Goal: Task Accomplishment & Management: Manage account settings

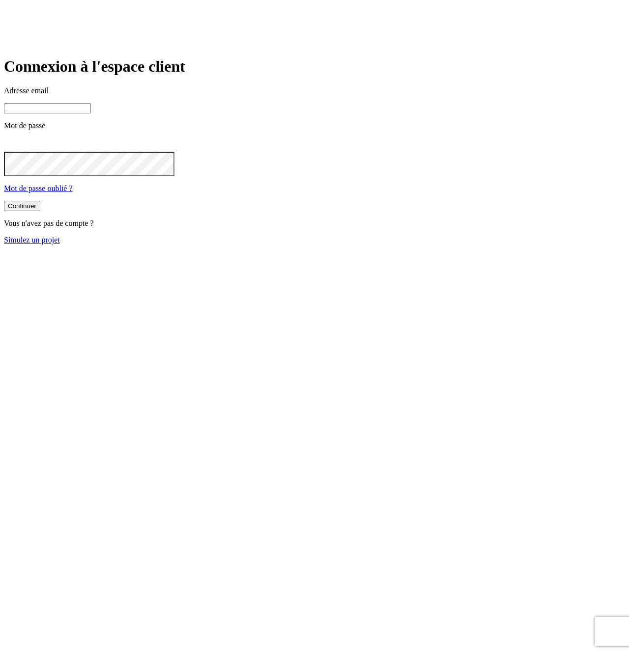
click at [91, 113] on input at bounding box center [47, 108] width 87 height 10
type input "j"
paste input "[DOMAIN_NAME][PERSON_NAME][EMAIL_ADDRESS][DOMAIN_NAME]"
type input "james.bond+442@nalo.fr"
click at [4, 202] on button "Continuer" at bounding box center [22, 207] width 36 height 10
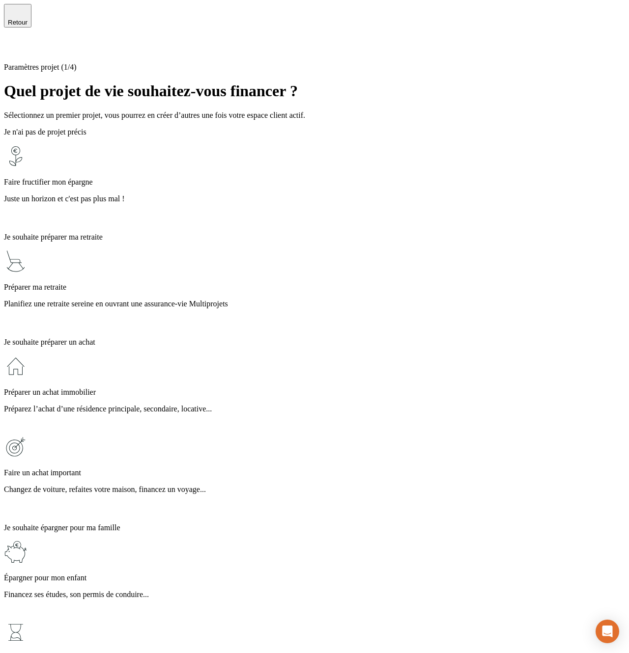
click at [87, 118] on div "Paramètres projet (1/4) Quel projet de vie souhaitez-vous financer ? Sélectionn…" at bounding box center [314, 422] width 621 height 719
click at [84, 164] on div "Paramètres projet (1/4) Quel projet de vie souhaitez-vous financer ? Sélectionn…" at bounding box center [314, 422] width 621 height 719
click at [209, 195] on p "Juste un horizon et c'est pas plus mal !" at bounding box center [314, 199] width 621 height 9
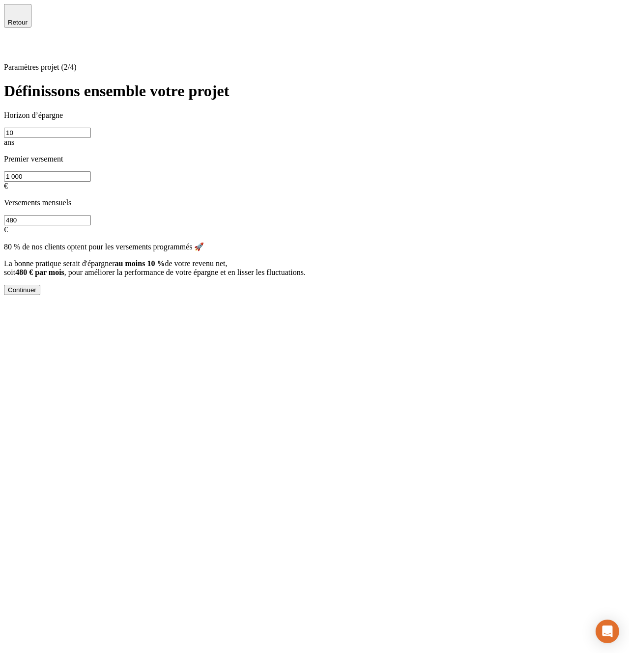
click at [28, 19] on span "Retour" at bounding box center [18, 22] width 20 height 7
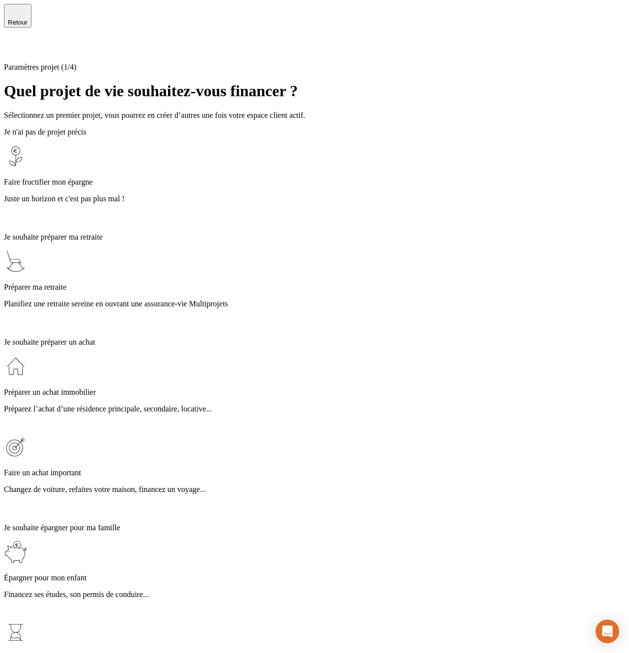
click at [217, 574] on p "Épargner pour mon enfant" at bounding box center [314, 578] width 621 height 9
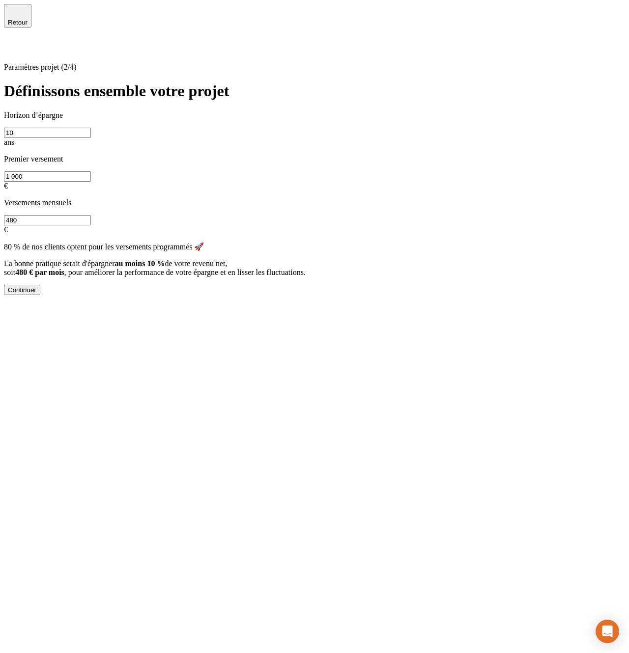
click at [28, 23] on span "Retour" at bounding box center [18, 22] width 20 height 7
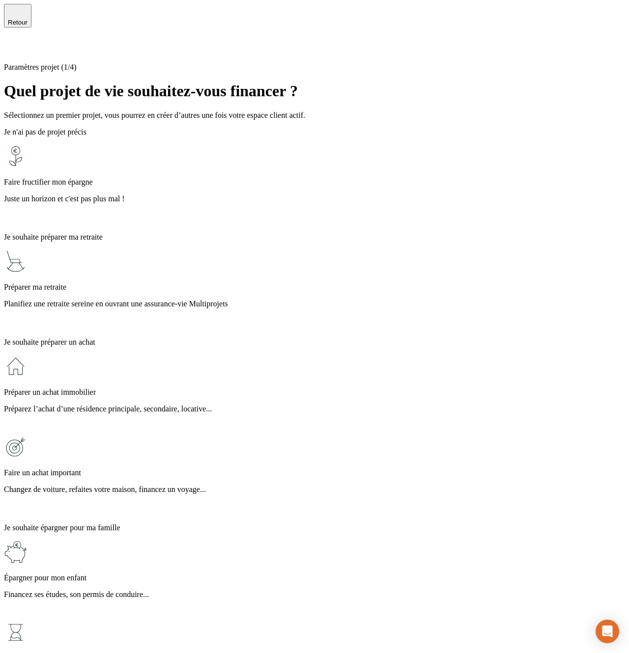
click at [225, 621] on div "Préparer une succession Profitez des avantages fiscaux de l’assurance-vie" at bounding box center [314, 661] width 621 height 81
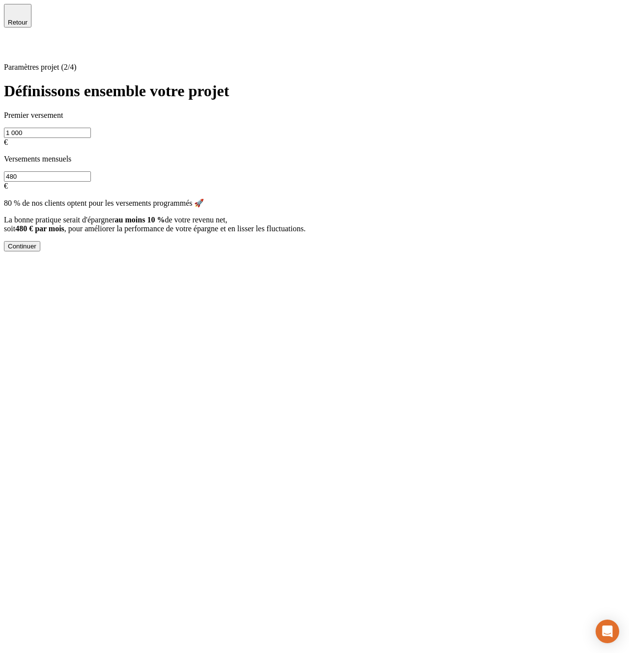
click at [28, 23] on span "Retour" at bounding box center [18, 22] width 20 height 7
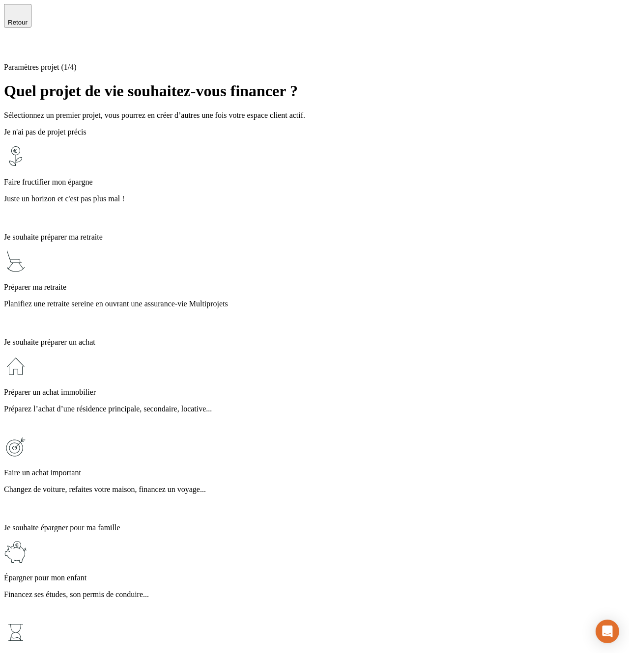
click at [252, 259] on div "Préparer ma retraite Planifiez une retraite sereine en ouvrant une assurance-vi…" at bounding box center [314, 290] width 621 height 81
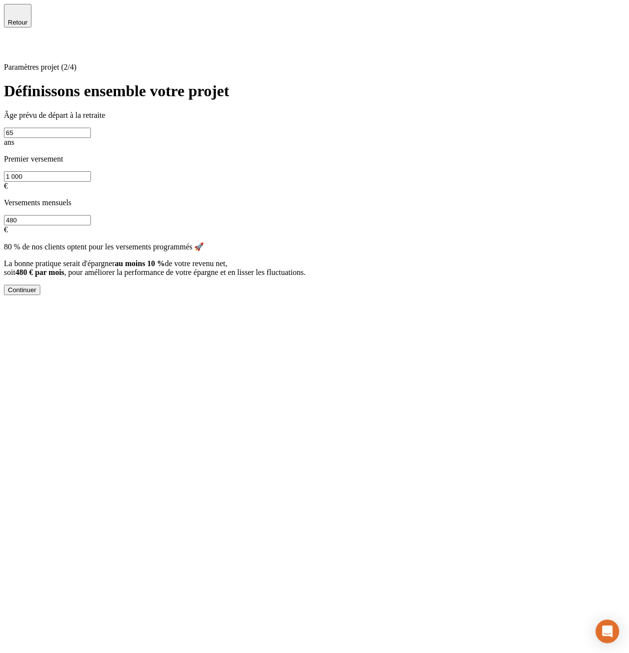
click at [52, 17] on div "Retour" at bounding box center [314, 16] width 621 height 24
click at [28, 19] on span "Retour" at bounding box center [18, 22] width 20 height 7
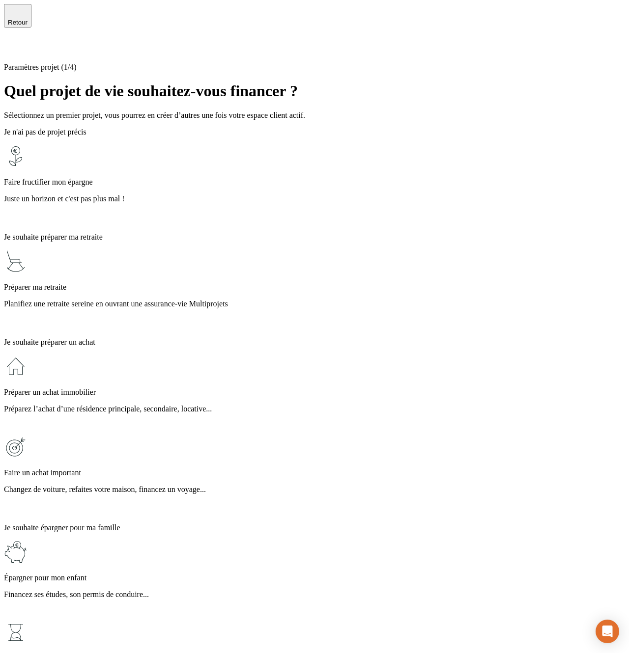
click at [218, 546] on div "Je souhaite épargner pour ma famille Épargner pour mon enfant Financez ses étud…" at bounding box center [314, 653] width 621 height 258
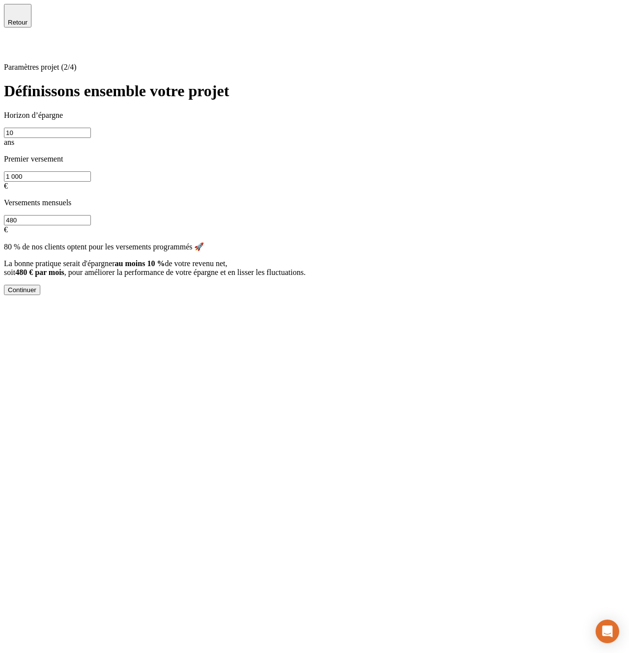
click at [28, 19] on span "Retour" at bounding box center [18, 22] width 20 height 7
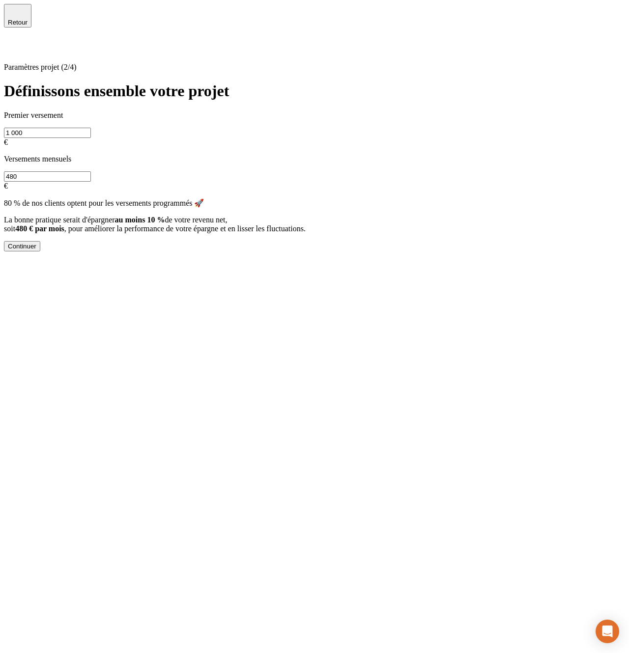
click at [28, 19] on span "Retour" at bounding box center [18, 22] width 20 height 7
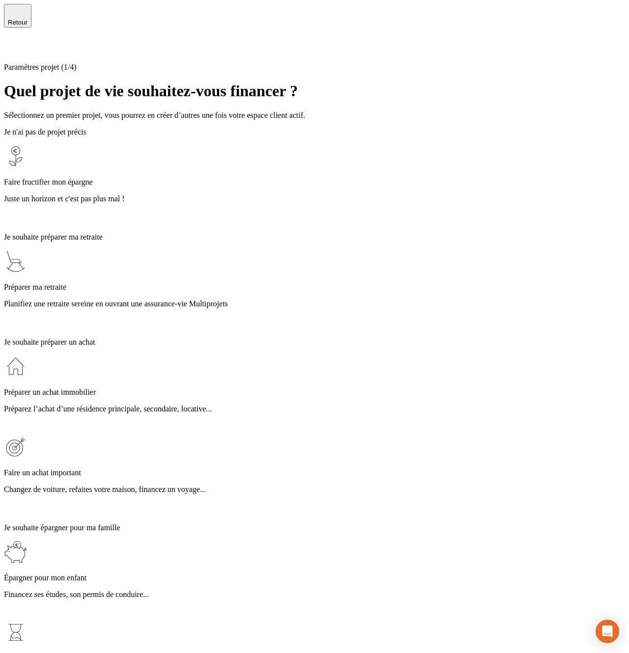
click at [225, 540] on div "Épargner pour mon enfant Financez ses études, son permis de conduire..." at bounding box center [314, 580] width 621 height 81
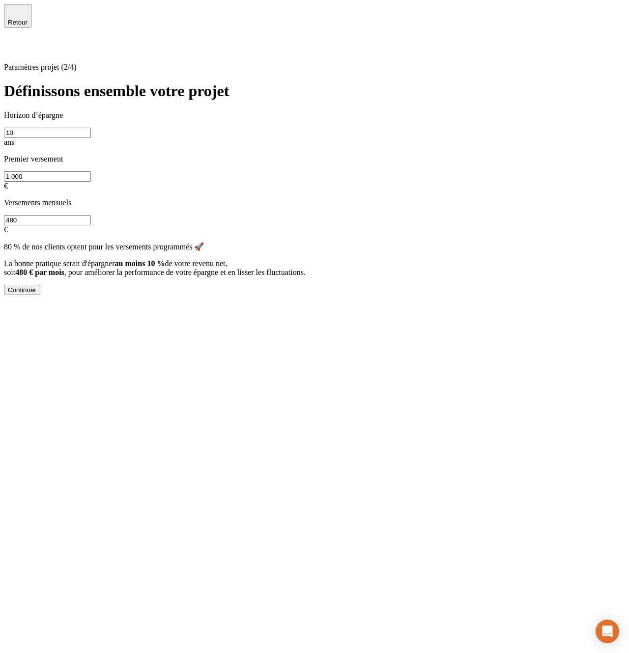
click at [28, 19] on span "Retour" at bounding box center [18, 22] width 20 height 7
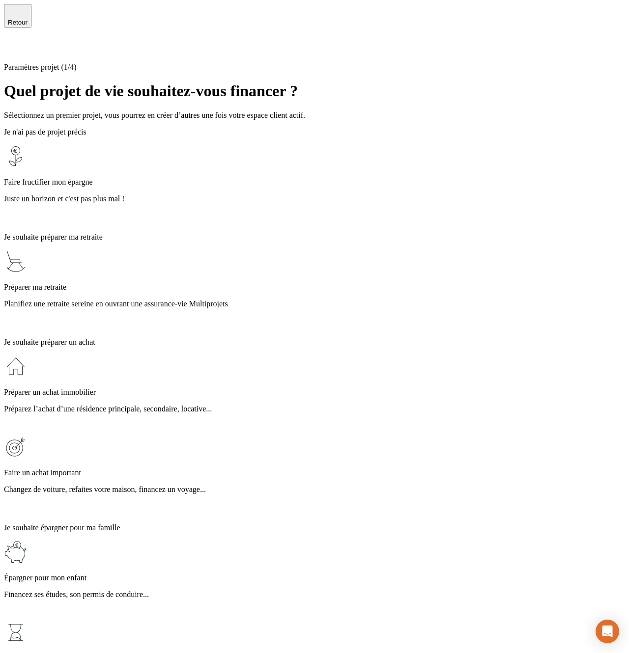
click at [221, 485] on p "Changez de voiture, refaites votre maison, financez un voyage..." at bounding box center [314, 489] width 621 height 9
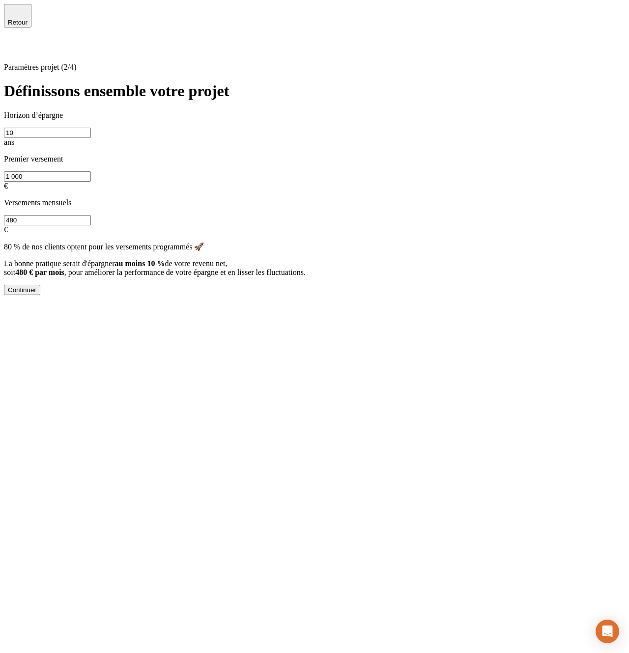
click at [28, 19] on span "Retour" at bounding box center [18, 22] width 20 height 7
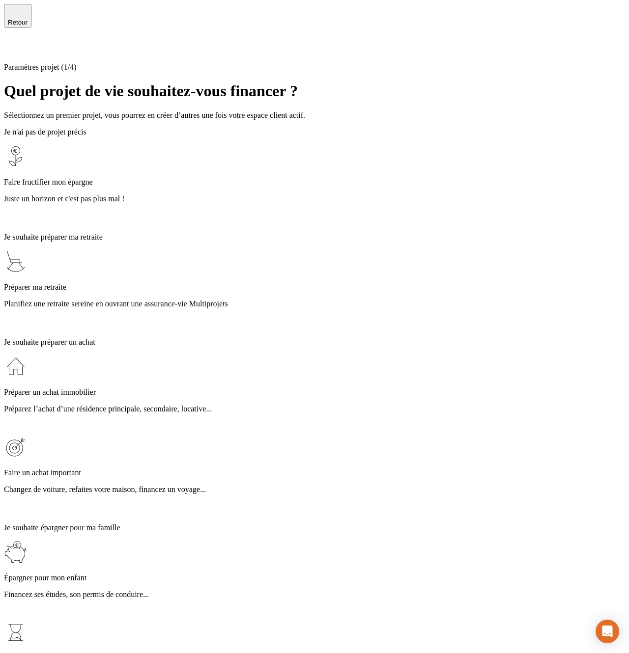
click at [210, 435] on div "Faire un achat important Changez de voiture, refaites votre maison, financez un…" at bounding box center [314, 475] width 621 height 81
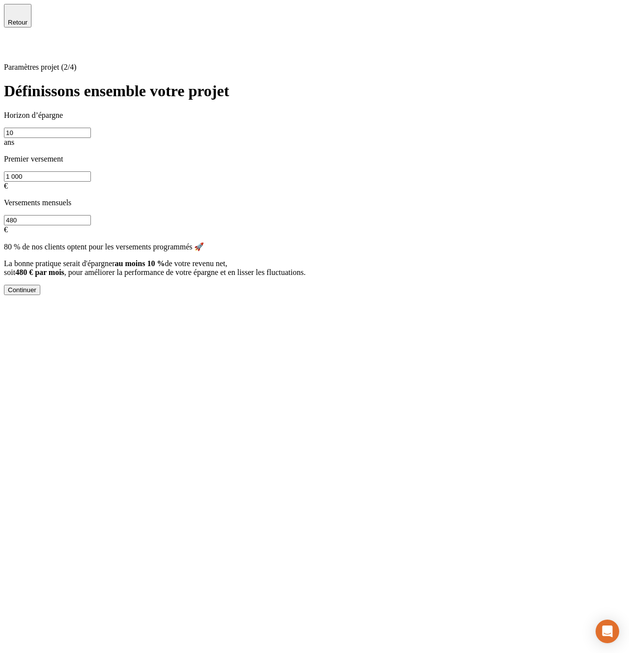
click at [28, 19] on span "Retour" at bounding box center [18, 22] width 20 height 7
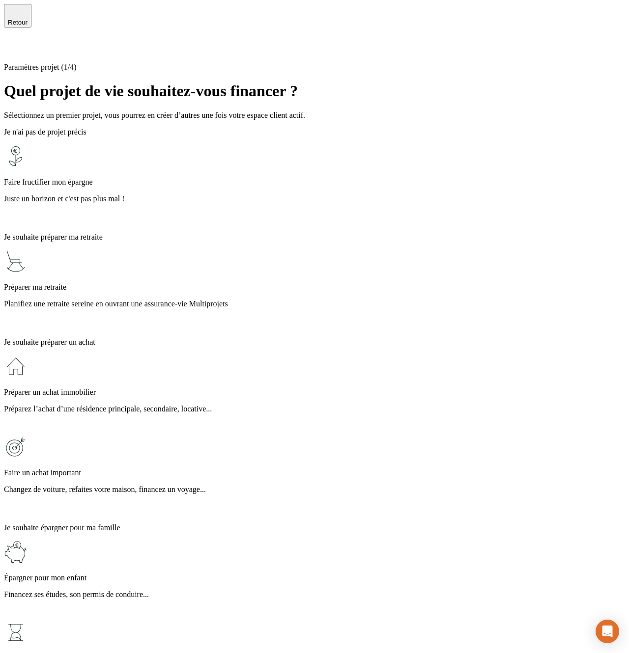
click at [207, 405] on p "Préparez l’achat d’une résidence principale, secondaire, locative..." at bounding box center [314, 409] width 621 height 9
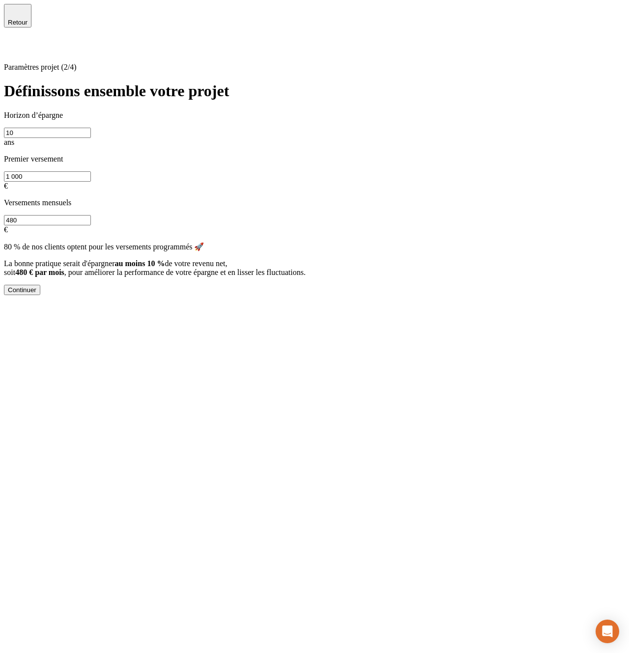
click at [28, 21] on span "Retour" at bounding box center [18, 22] width 20 height 7
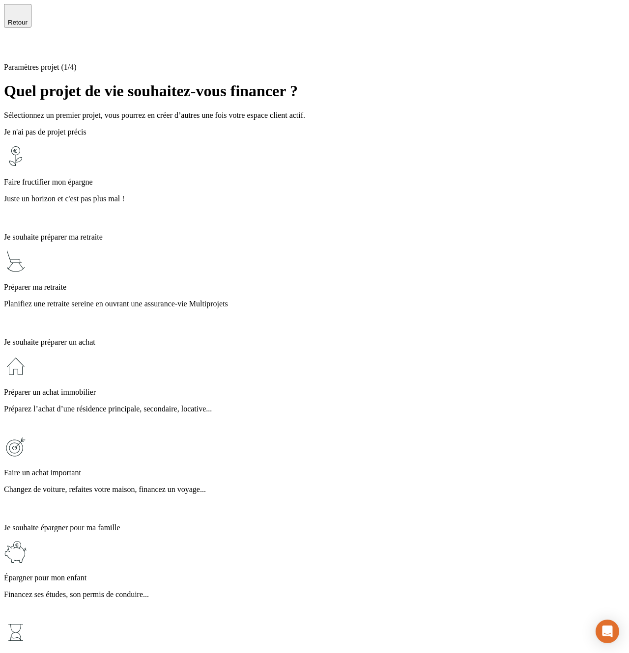
click at [211, 195] on p "Juste un horizon et c'est pas plus mal !" at bounding box center [314, 199] width 621 height 9
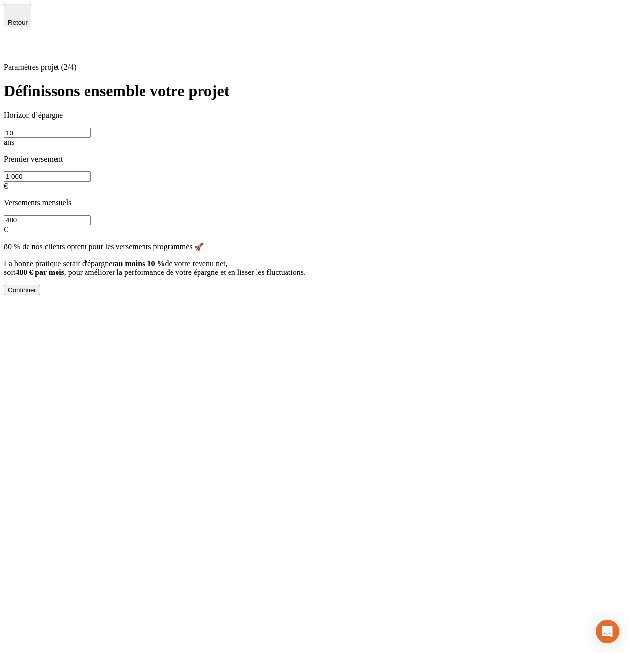
click at [28, 19] on span "Retour" at bounding box center [18, 22] width 20 height 7
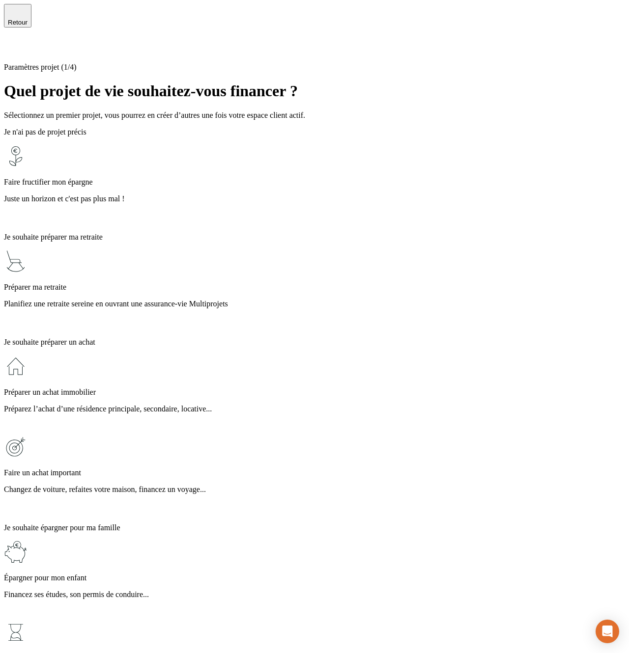
click at [216, 283] on p "Préparer ma retraite" at bounding box center [314, 287] width 621 height 9
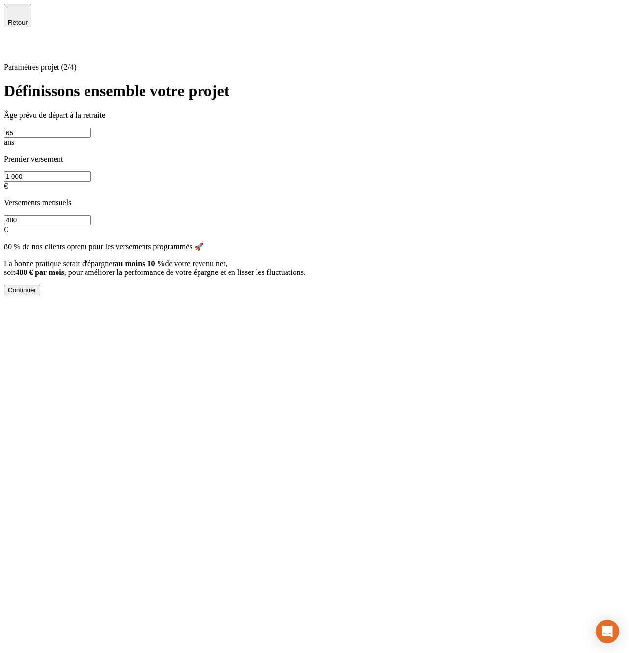
click at [40, 295] on button "Continuer" at bounding box center [22, 290] width 36 height 10
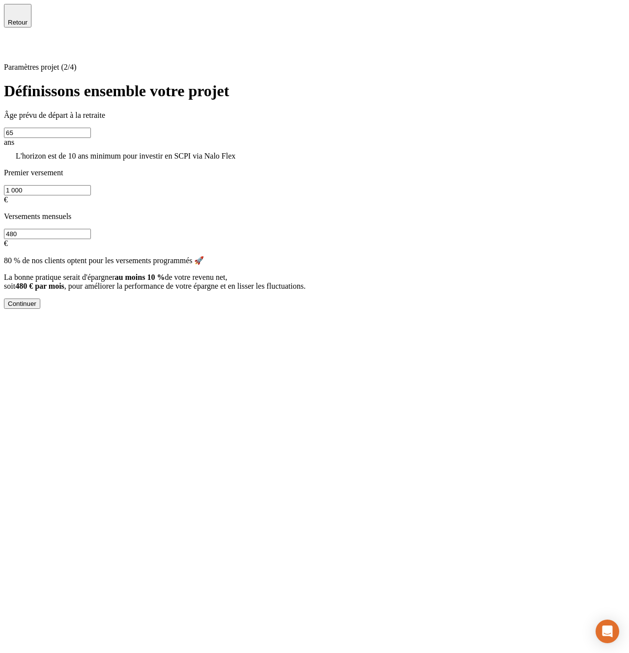
click at [91, 136] on input "65" at bounding box center [47, 133] width 87 height 10
type input "6"
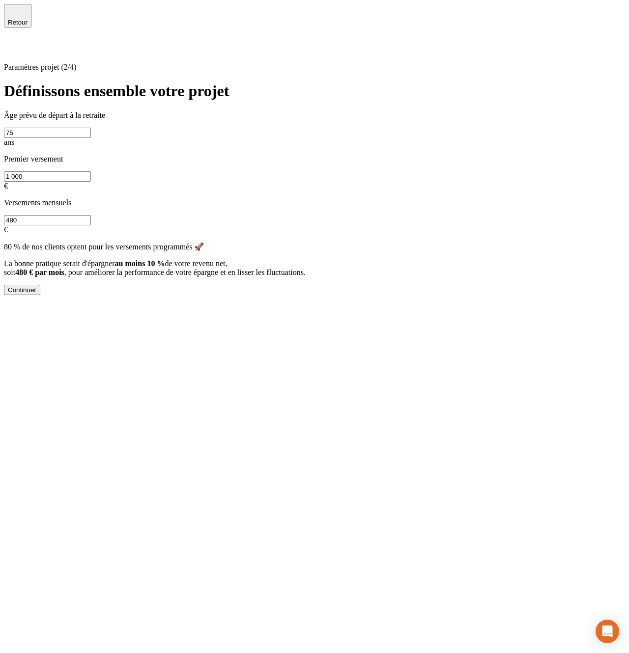
type input "75"
click at [40, 295] on button "Continuer" at bounding box center [22, 290] width 36 height 10
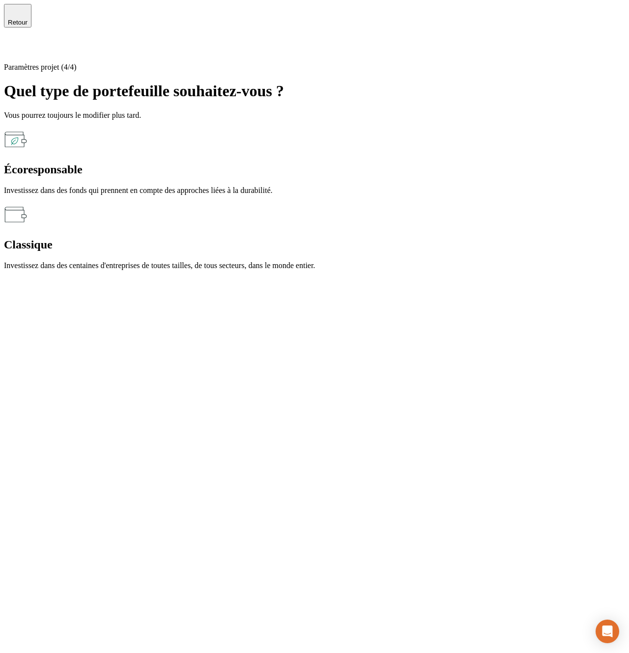
click at [150, 163] on h2 "Écoresponsable" at bounding box center [314, 169] width 621 height 13
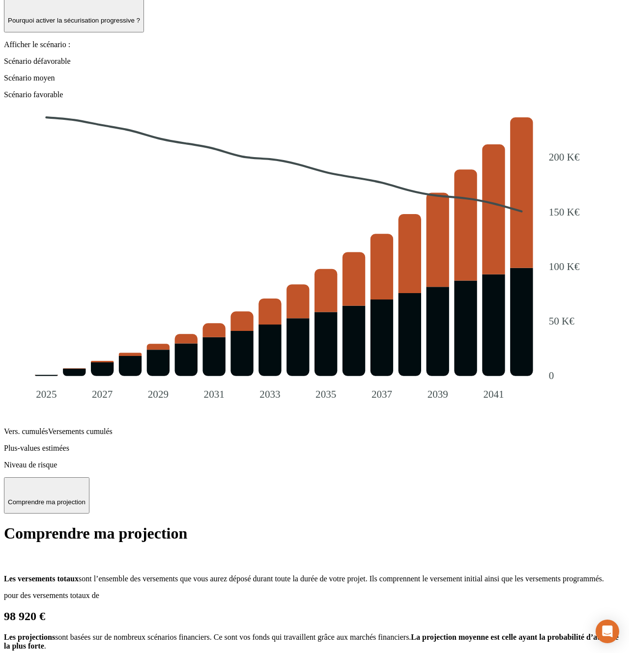
scroll to position [879, 0]
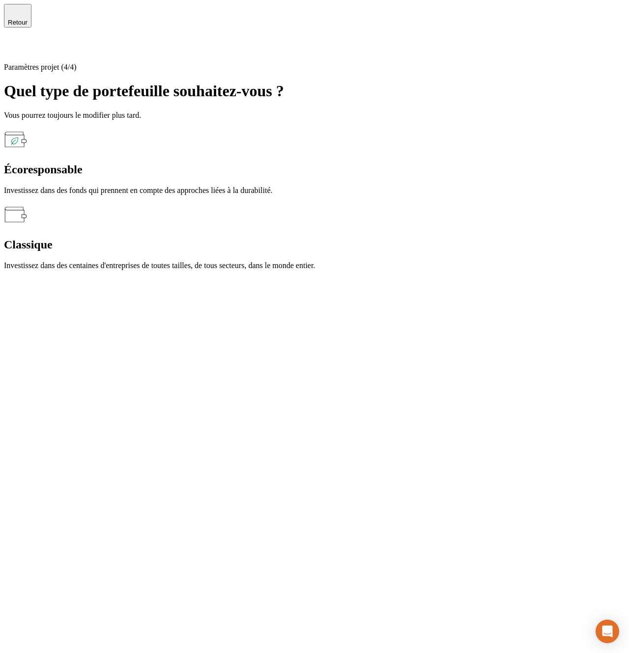
click at [28, 19] on span "Retour" at bounding box center [18, 22] width 20 height 7
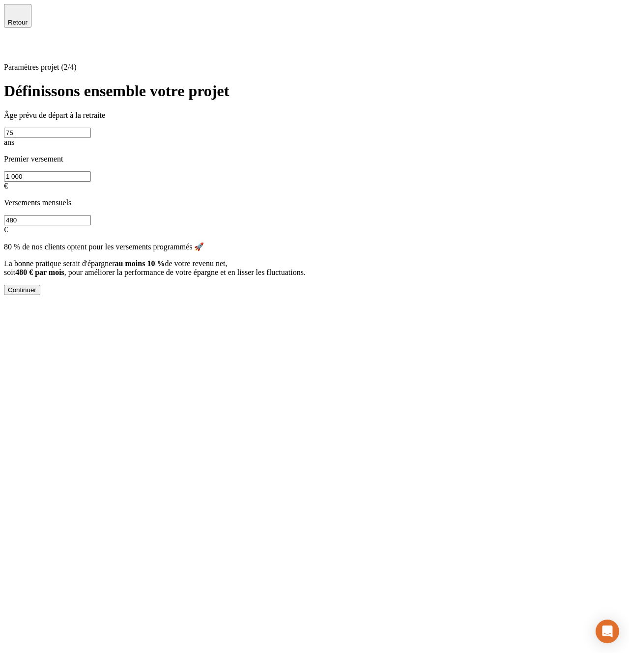
click at [28, 19] on span "Retour" at bounding box center [18, 22] width 20 height 7
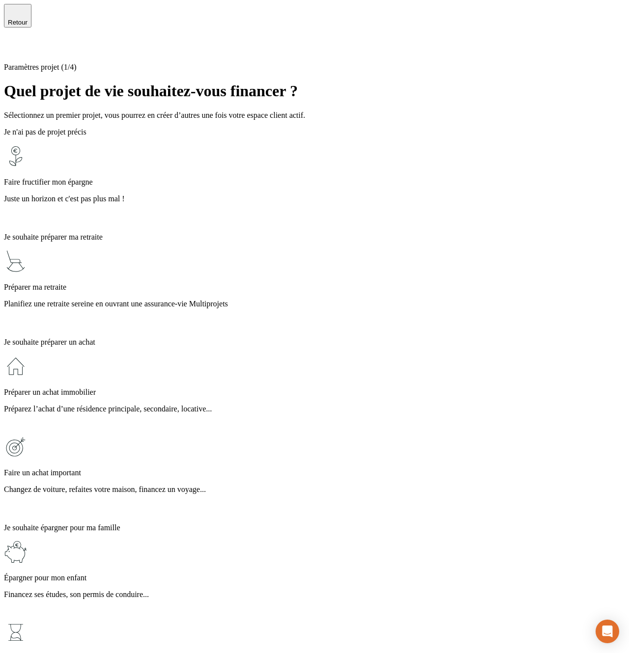
click at [28, 19] on span "Retour" at bounding box center [18, 22] width 20 height 7
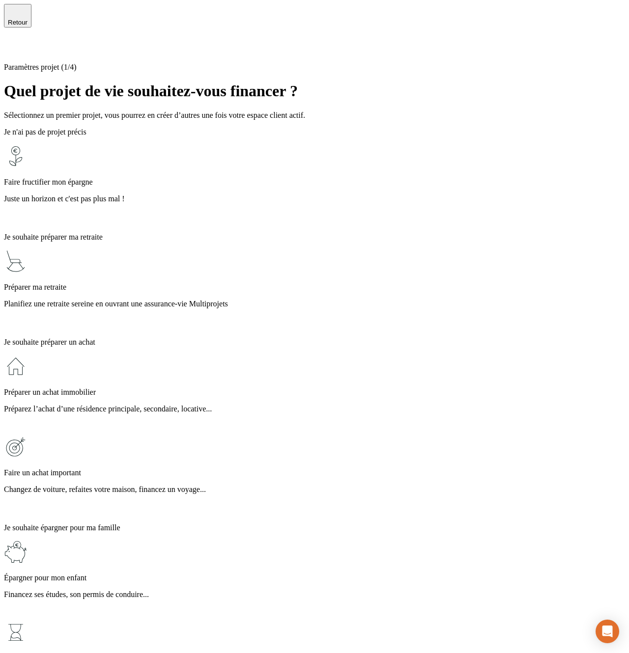
click at [216, 178] on p "Faire fructifier mon épargne" at bounding box center [314, 182] width 621 height 9
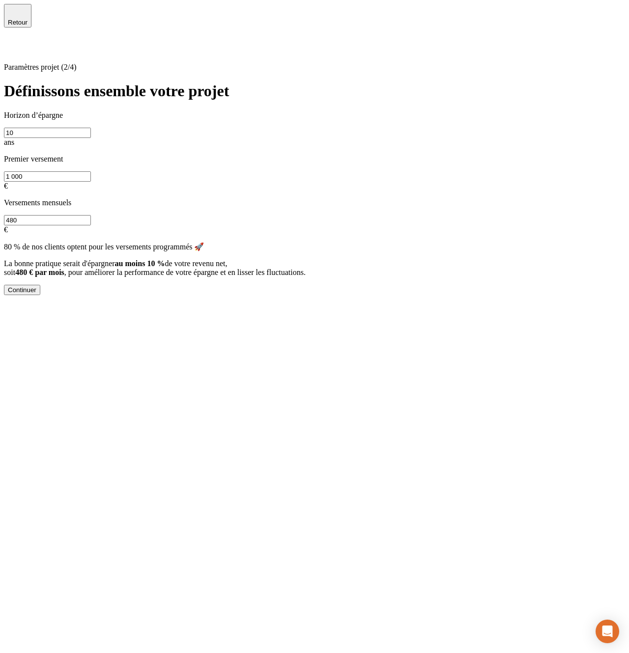
click at [36, 294] on div "Continuer" at bounding box center [22, 289] width 28 height 7
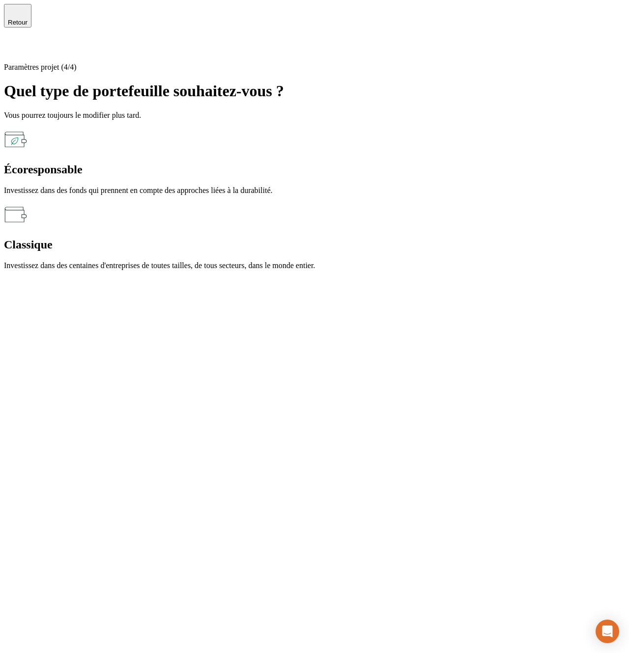
click at [148, 163] on h2 "Écoresponsable" at bounding box center [314, 169] width 621 height 13
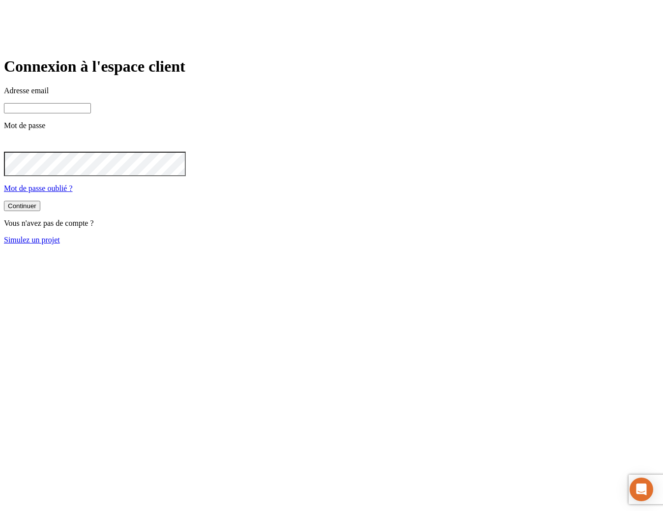
click at [91, 113] on input at bounding box center [47, 108] width 87 height 10
type input "j"
paste input "[DOMAIN_NAME][PERSON_NAME][EMAIL_ADDRESS][DOMAIN_NAME]"
type input "[PERSON_NAME][DOMAIN_NAME][EMAIL_ADDRESS][DOMAIN_NAME]"
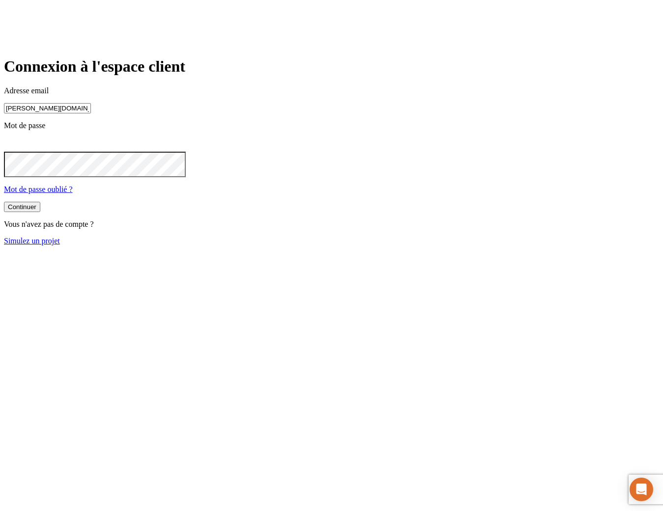
click at [4, 202] on button "Continuer" at bounding box center [22, 207] width 36 height 10
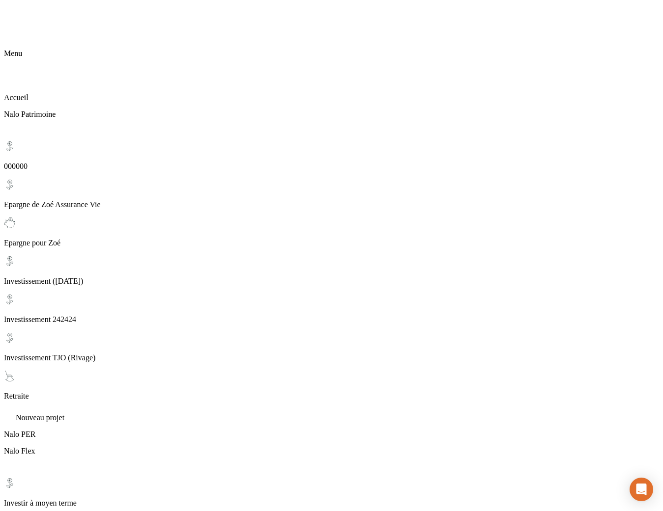
drag, startPoint x: 256, startPoint y: 87, endPoint x: 170, endPoint y: 86, distance: 86.5
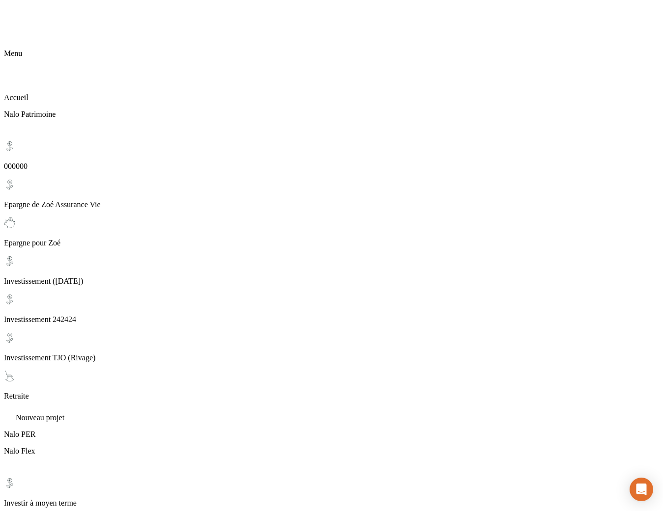
drag, startPoint x: 180, startPoint y: 86, endPoint x: 262, endPoint y: 86, distance: 82.5
drag, startPoint x: 273, startPoint y: 86, endPoint x: 172, endPoint y: 85, distance: 100.7
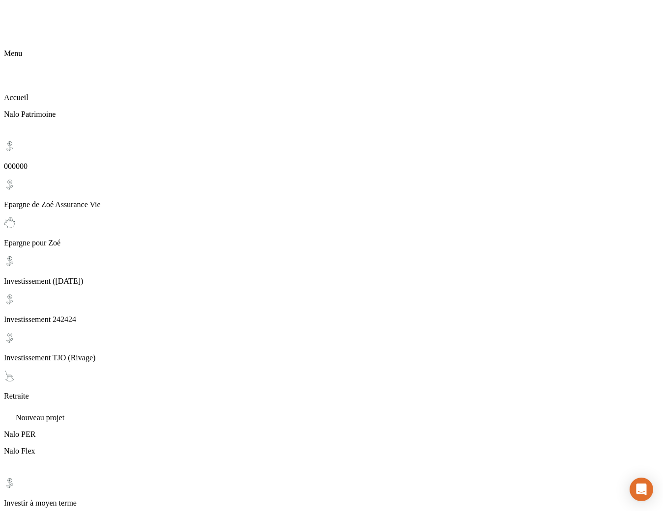
drag, startPoint x: 178, startPoint y: 85, endPoint x: 263, endPoint y: 86, distance: 85.0
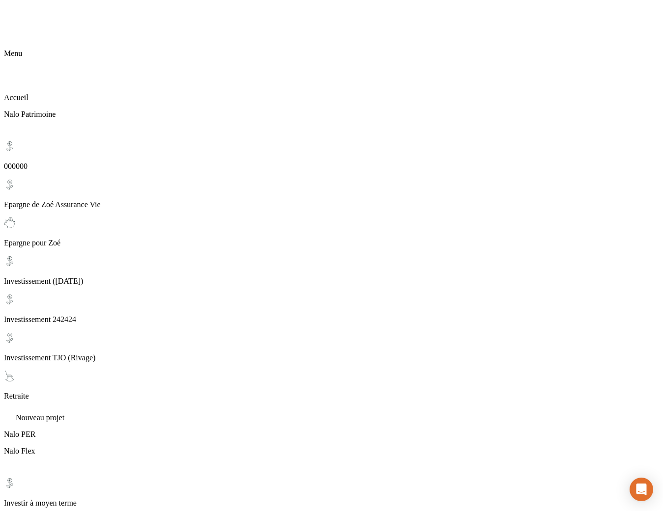
drag, startPoint x: 266, startPoint y: 86, endPoint x: 170, endPoint y: 85, distance: 95.8
drag, startPoint x: 148, startPoint y: 85, endPoint x: 268, endPoint y: 85, distance: 120.4
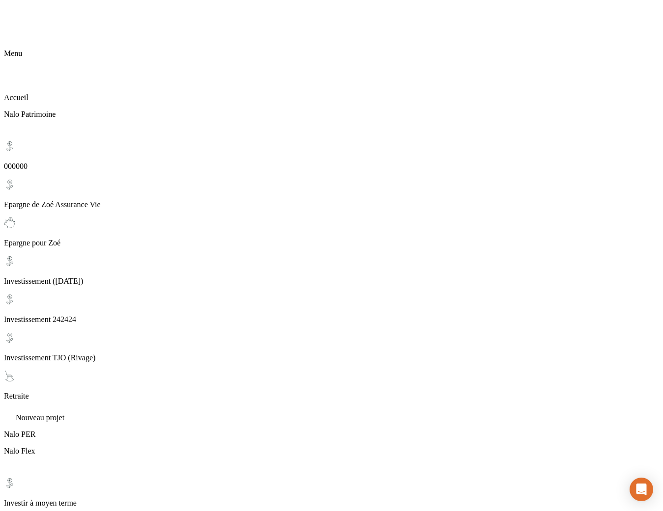
drag, startPoint x: 276, startPoint y: 85, endPoint x: 161, endPoint y: 84, distance: 115.0
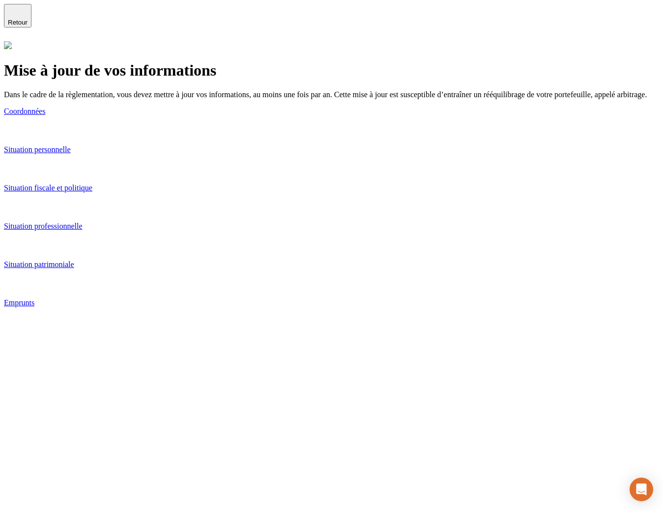
click at [268, 99] on p "Dans le cadre de la règlementation, vous devez mettre à jour vos informations, …" at bounding box center [331, 94] width 655 height 9
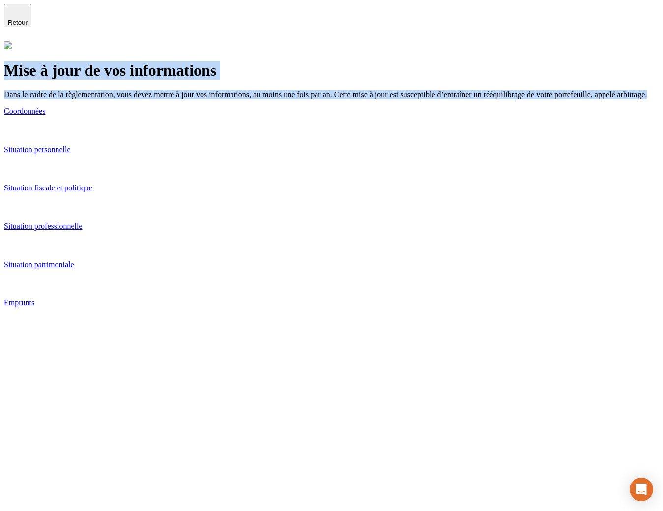
drag, startPoint x: 245, startPoint y: 104, endPoint x: 177, endPoint y: 64, distance: 78.6
click at [177, 64] on div "Mise à jour de vos informations Dans le cadre de la règlementation, vous devez …" at bounding box center [331, 185] width 655 height 288
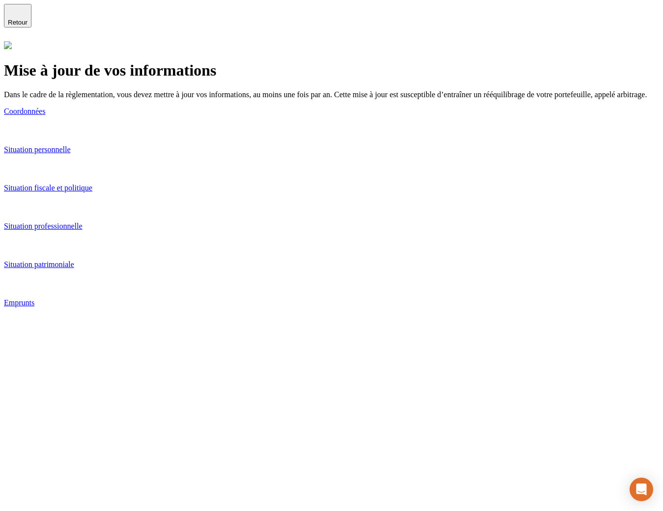
click at [177, 64] on div "Mise à jour de vos informations Dans le cadre de la règlementation, vous devez …" at bounding box center [331, 185] width 655 height 288
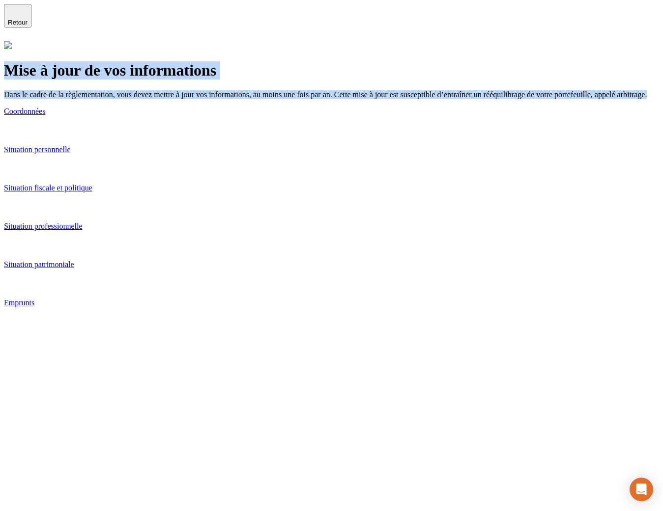
drag, startPoint x: 178, startPoint y: 63, endPoint x: 247, endPoint y: 112, distance: 84.2
click at [248, 112] on div "Mise à jour de vos informations Dans le cadre de la règlementation, vous devez …" at bounding box center [331, 194] width 655 height 267
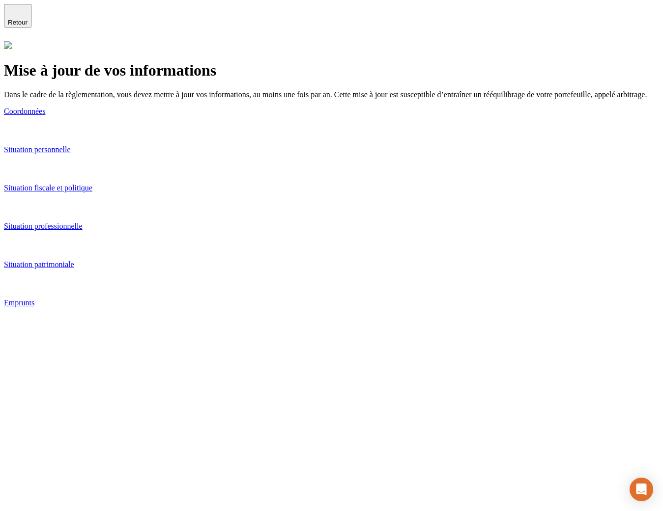
click at [248, 112] on div "Mise à jour de vos informations Dans le cadre de la règlementation, vous devez …" at bounding box center [331, 194] width 655 height 267
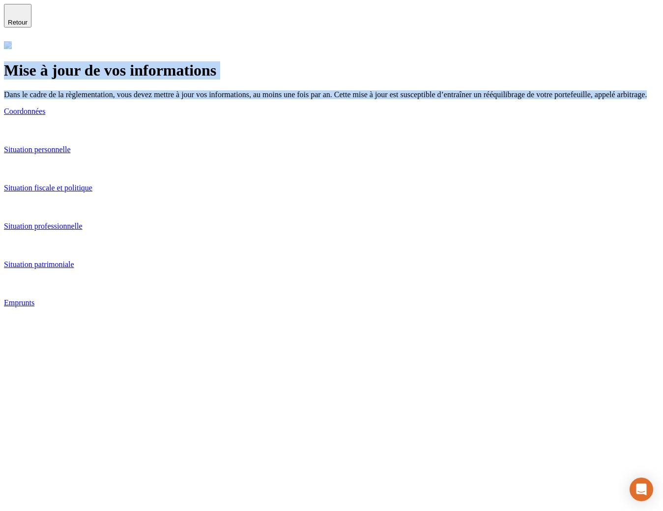
drag, startPoint x: 248, startPoint y: 109, endPoint x: 174, endPoint y: 66, distance: 84.8
click at [174, 66] on div "Mise à jour de vos informations Dans le cadre de la règlementation, vous devez …" at bounding box center [331, 185] width 655 height 288
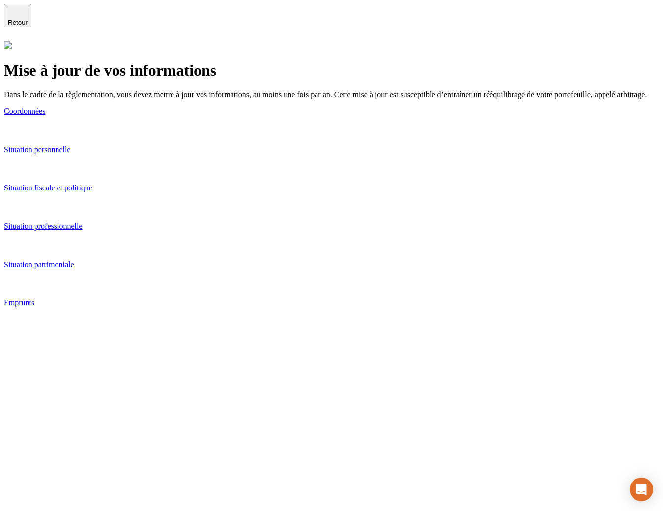
click at [174, 66] on div "Mise à jour de vos informations Dans le cadre de la règlementation, vous devez …" at bounding box center [331, 185] width 655 height 288
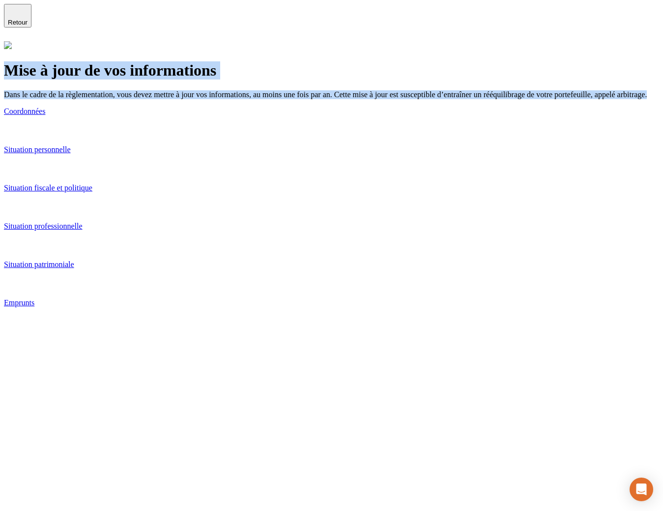
drag, startPoint x: 178, startPoint y: 61, endPoint x: 253, endPoint y: 102, distance: 85.1
click at [253, 99] on div "Mise à jour de vos informations Dans le cadre de la règlementation, vous devez …" at bounding box center [331, 79] width 655 height 37
click at [253, 99] on p "Dans le cadre de la règlementation, vous devez mettre à jour vos informations, …" at bounding box center [331, 94] width 655 height 9
drag, startPoint x: 238, startPoint y: 103, endPoint x: 180, endPoint y: 59, distance: 72.2
click at [180, 61] on div "Mise à jour de vos informations Dans le cadre de la règlementation, vous devez …" at bounding box center [331, 79] width 655 height 37
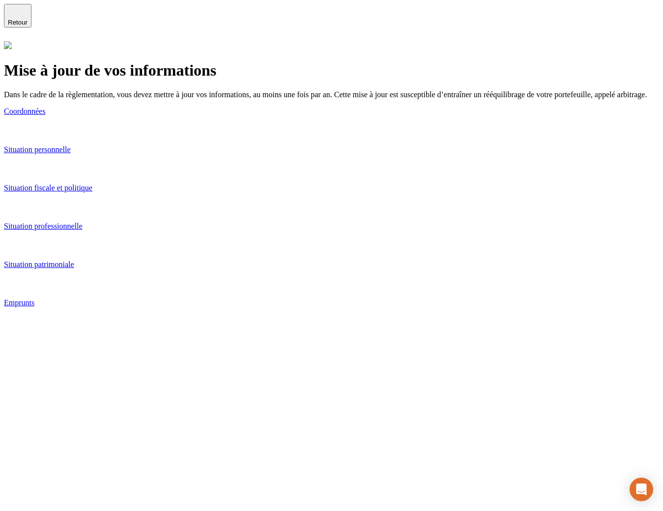
click at [181, 61] on h1 "Mise à jour de vos informations" at bounding box center [331, 70] width 655 height 18
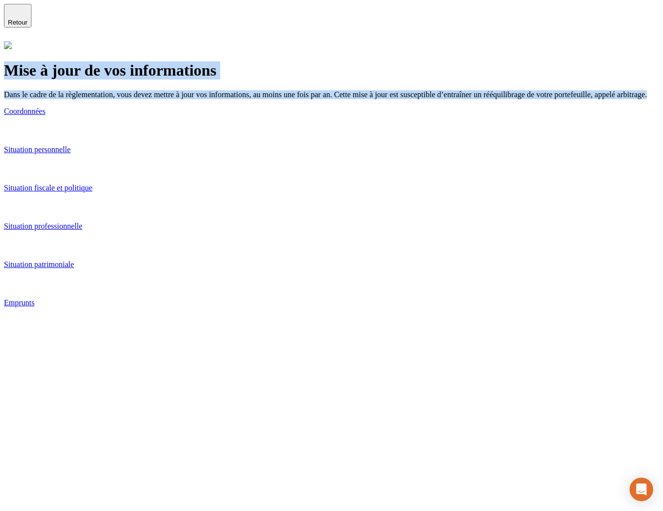
drag, startPoint x: 179, startPoint y: 61, endPoint x: 249, endPoint y: 106, distance: 83.5
click at [249, 99] on div "Mise à jour de vos informations Dans le cadre de la règlementation, vous devez …" at bounding box center [331, 79] width 655 height 37
click at [249, 99] on p "Dans le cadre de la règlementation, vous devez mettre à jour vos informations, …" at bounding box center [331, 94] width 655 height 9
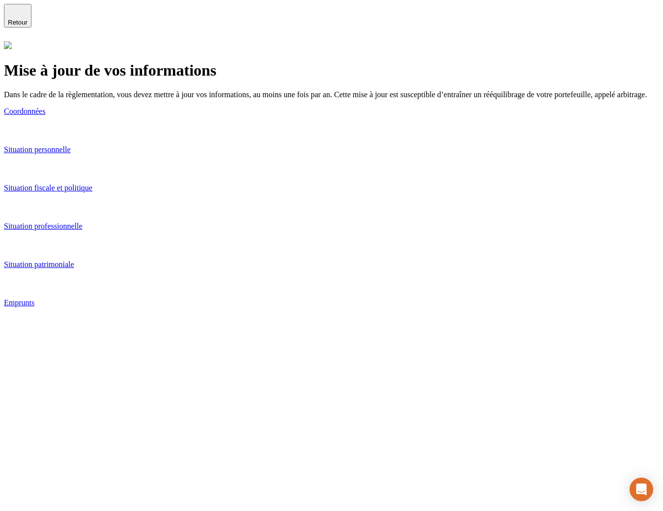
click at [247, 116] on p "Coordonnées" at bounding box center [331, 111] width 655 height 9
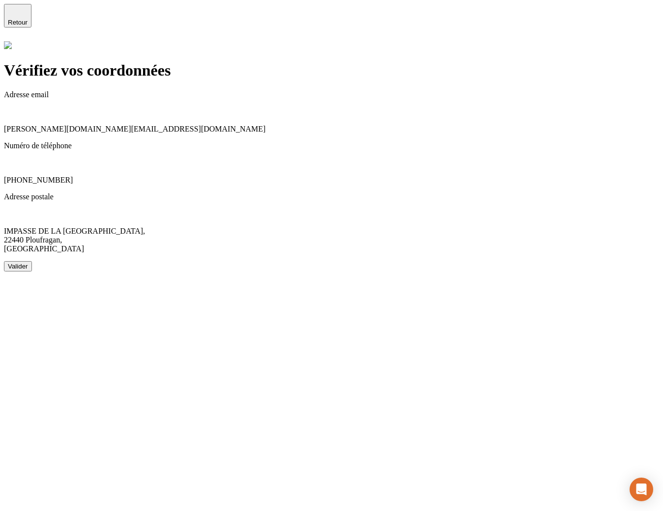
click at [12, 158] on icon at bounding box center [8, 162] width 8 height 8
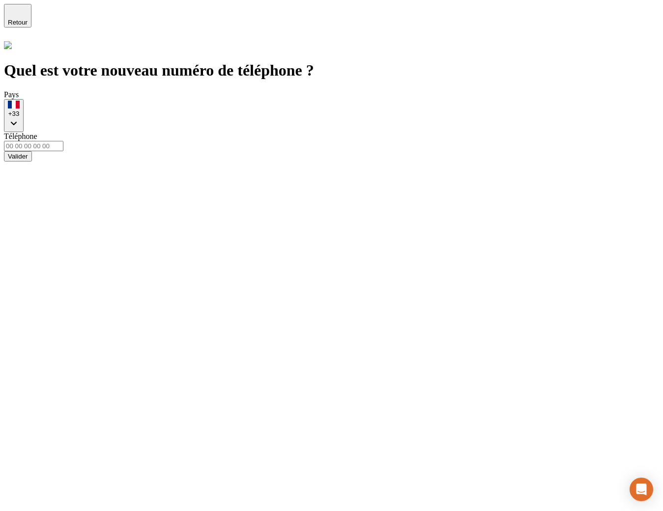
click at [63, 141] on input "tel" at bounding box center [33, 146] width 59 height 10
type input "06 00 00 00 02"
click at [251, 151] on div "Valider" at bounding box center [331, 156] width 655 height 10
click at [28, 153] on div "Valider" at bounding box center [18, 156] width 20 height 7
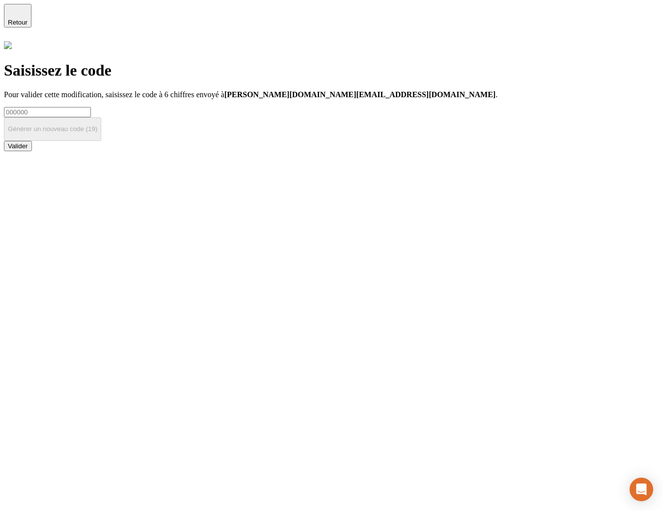
click at [91, 117] on input at bounding box center [47, 112] width 87 height 10
type input "!"
paste input "000000"
type input "000000"
click at [28, 150] on div "Valider" at bounding box center [18, 145] width 20 height 7
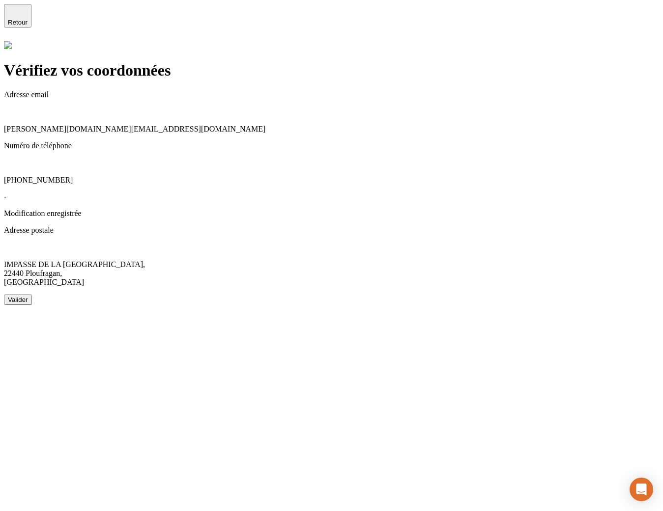
click at [12, 243] on icon at bounding box center [8, 247] width 8 height 8
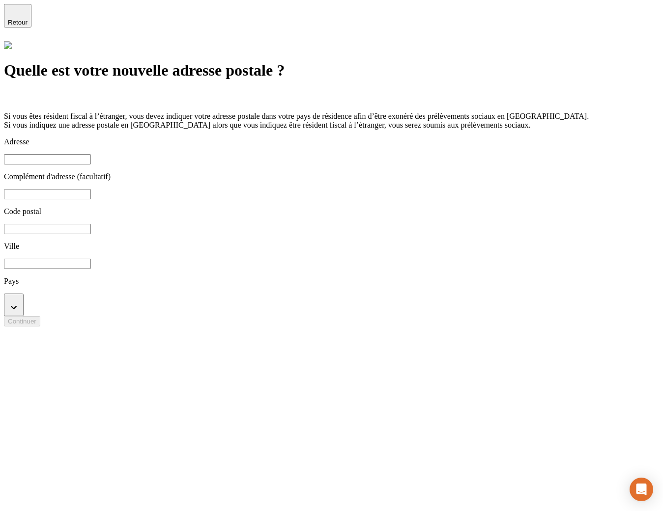
click at [91, 165] on input at bounding box center [47, 159] width 87 height 10
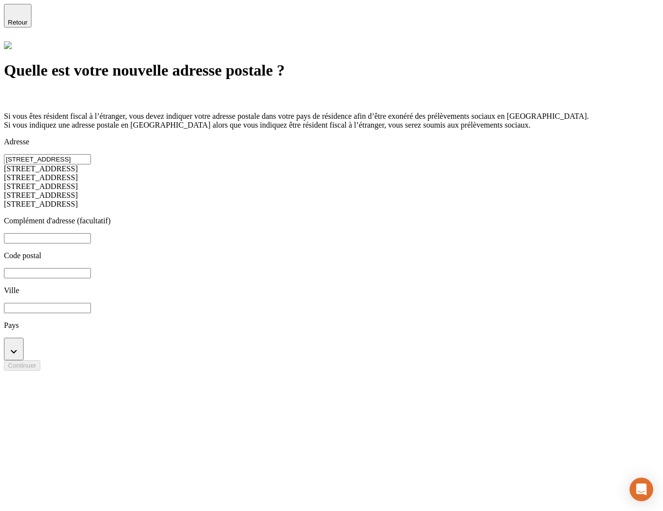
click at [216, 173] on div "188 Rue de Crimée, Paris, France" at bounding box center [331, 169] width 655 height 9
type input "188 Rue de Crimée"
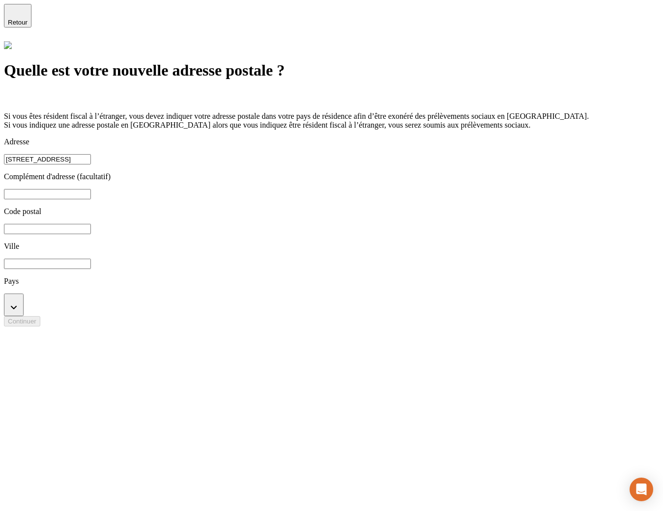
type input "75019"
type input "Paris"
type input "75019"
type input "Paris"
click at [36, 340] on div "Continuer" at bounding box center [22, 335] width 28 height 7
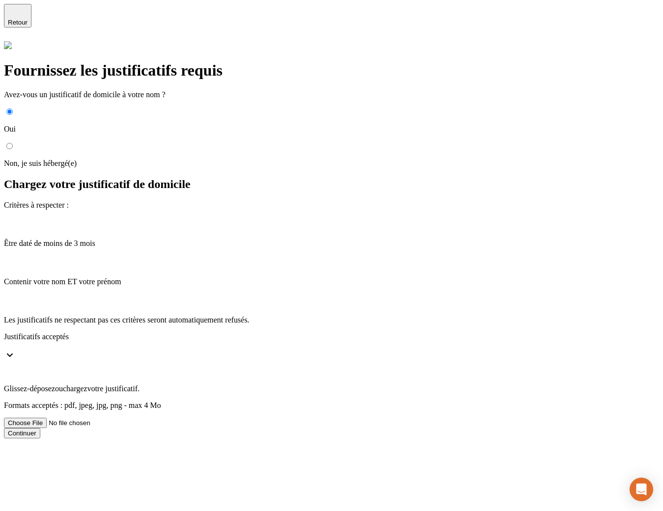
click at [286, 363] on div "Glissez-déposez ou chargez votre justificatif. Formats acceptés : pdf, jpeg, jp…" at bounding box center [331, 386] width 655 height 47
click at [128, 418] on input "Glissez-déposez ou chargez votre justificatif. Formats acceptés : pdf, jpeg, jp…" at bounding box center [66, 423] width 124 height 10
click at [36, 430] on div "Continuer" at bounding box center [22, 433] width 28 height 7
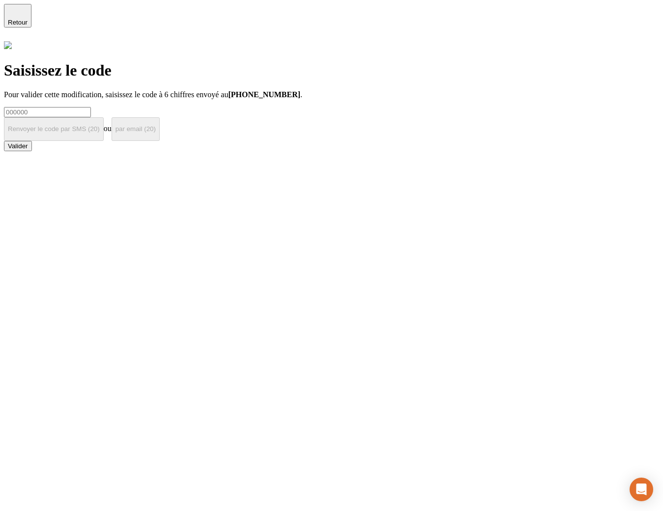
click at [91, 113] on input at bounding box center [47, 112] width 87 height 10
type input "!"
paste input "000000"
type input "000000"
click at [28, 150] on div "Valider" at bounding box center [18, 145] width 20 height 7
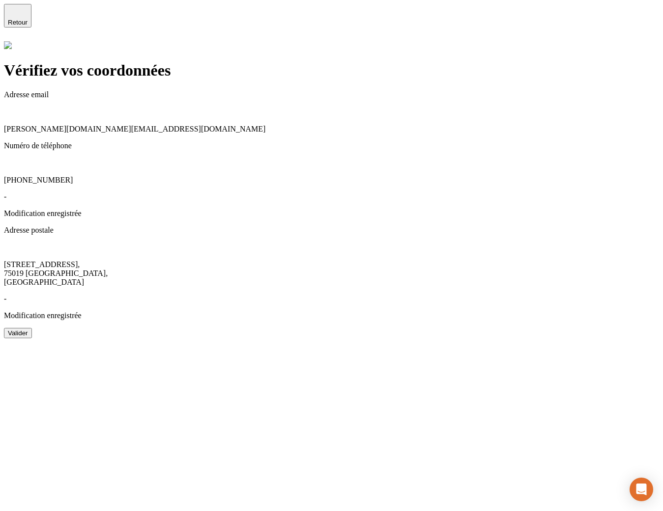
click at [28, 330] on div "Valider" at bounding box center [18, 333] width 20 height 7
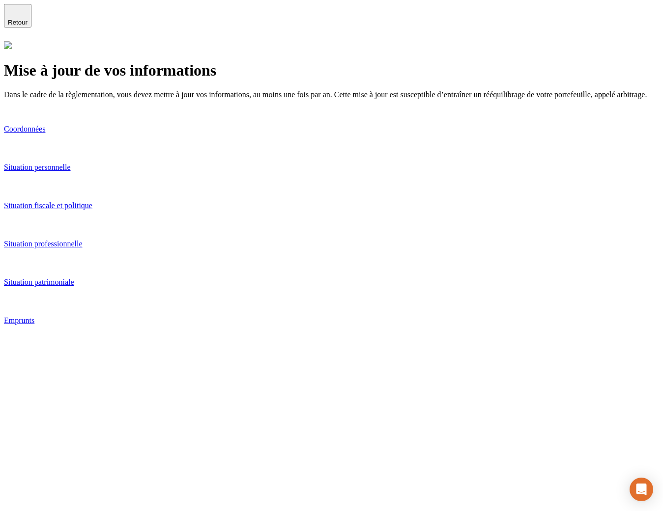
click at [239, 172] on p "Situation personnelle" at bounding box center [331, 167] width 655 height 9
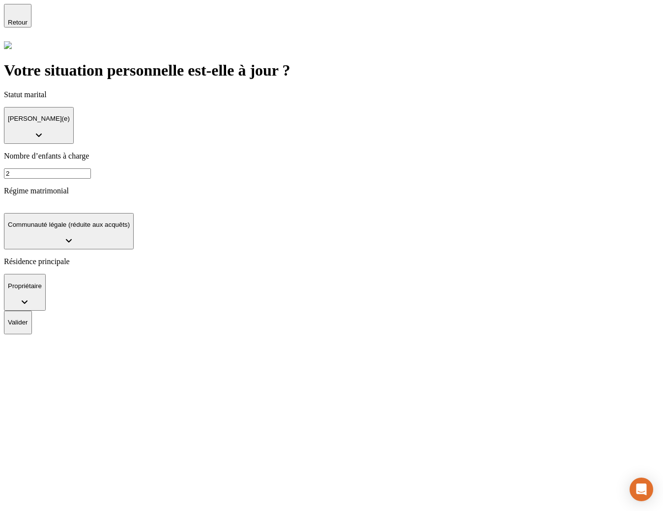
drag, startPoint x: 367, startPoint y: 104, endPoint x: 375, endPoint y: 111, distance: 10.4
click at [91, 169] on input "2" at bounding box center [47, 174] width 87 height 10
type input "1"
click at [74, 114] on button "Marié(e)" at bounding box center [39, 125] width 70 height 37
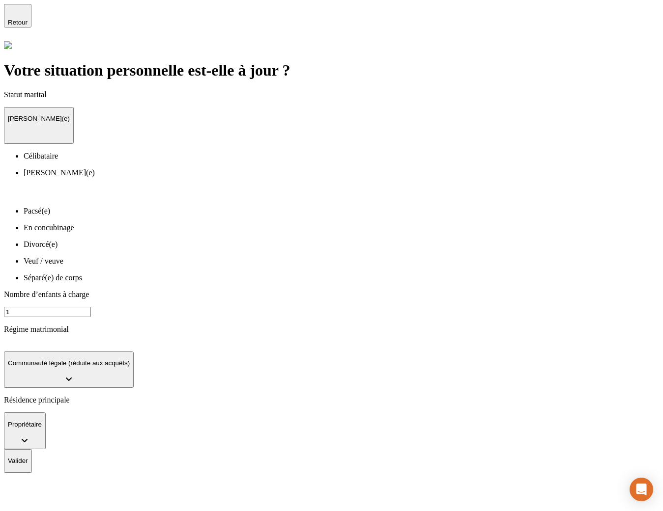
click at [236, 152] on li "Célibataire" at bounding box center [341, 156] width 635 height 9
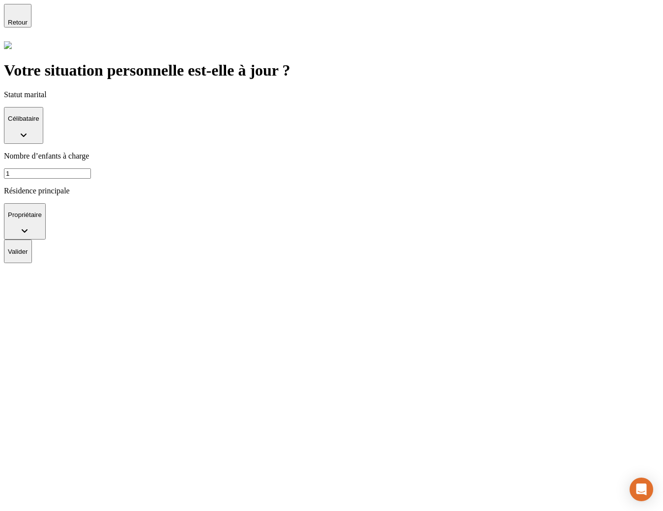
click at [32, 240] on button "Valider" at bounding box center [18, 252] width 28 height 24
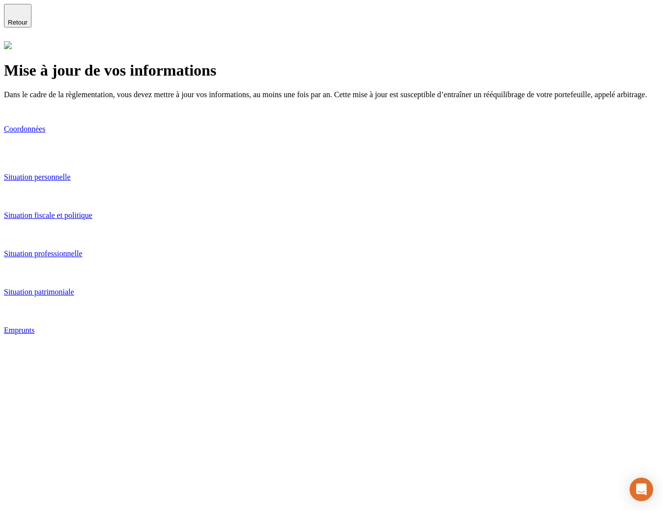
click at [227, 258] on p "Situation professionnelle" at bounding box center [331, 254] width 655 height 9
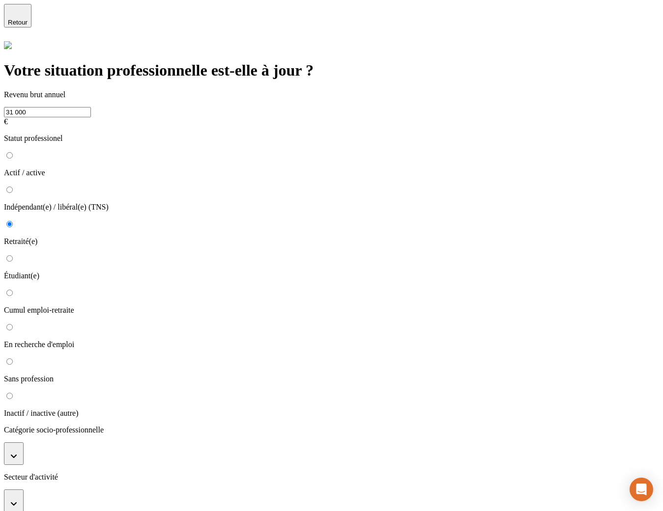
click at [91, 110] on input "31 000" at bounding box center [47, 112] width 87 height 10
type input "21 000"
click at [158, 51] on div at bounding box center [331, 46] width 655 height 10
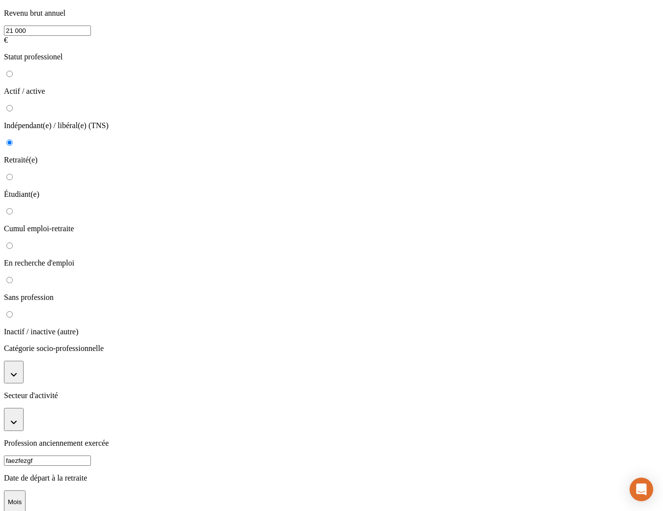
scroll to position [93, 0]
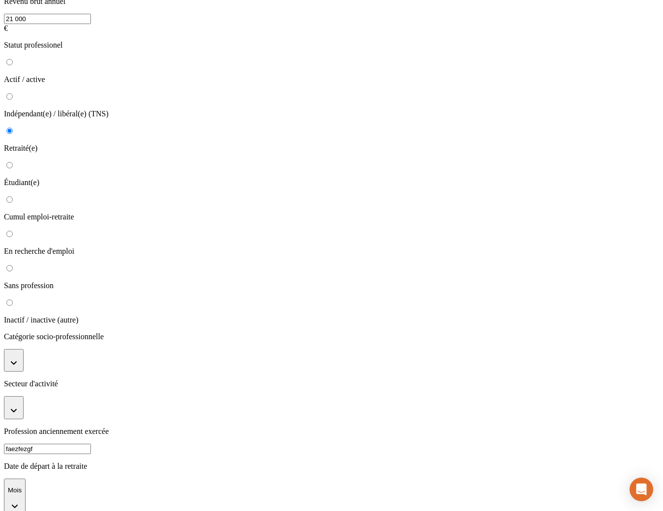
click at [202, 333] on p "Catégorie socio-professionnelle" at bounding box center [331, 337] width 655 height 9
click at [24, 349] on button "button" at bounding box center [14, 360] width 20 height 23
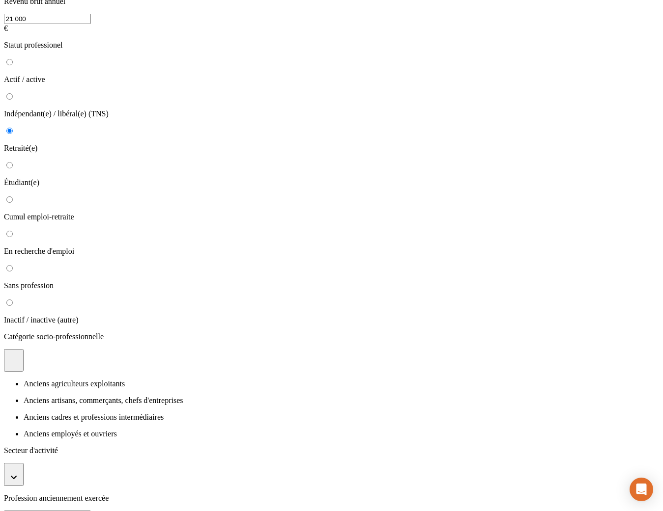
click at [208, 397] on p "Anciens artisans, commerçants, chefs d'entreprises" at bounding box center [341, 401] width 635 height 9
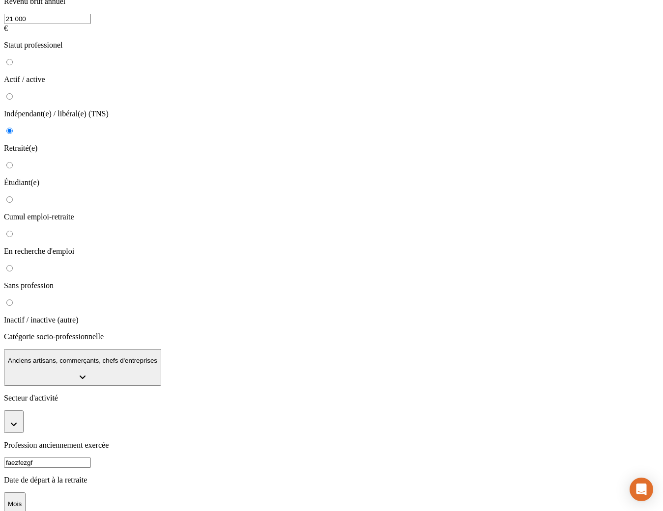
click at [24, 411] on button "button" at bounding box center [14, 422] width 20 height 23
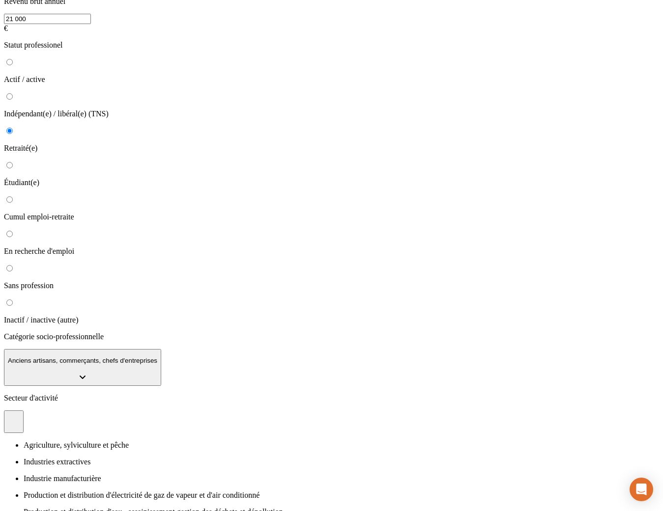
click at [211, 491] on p "Production et distribution d'électricité de gaz de vapeur et d'air conditionné" at bounding box center [341, 495] width 635 height 9
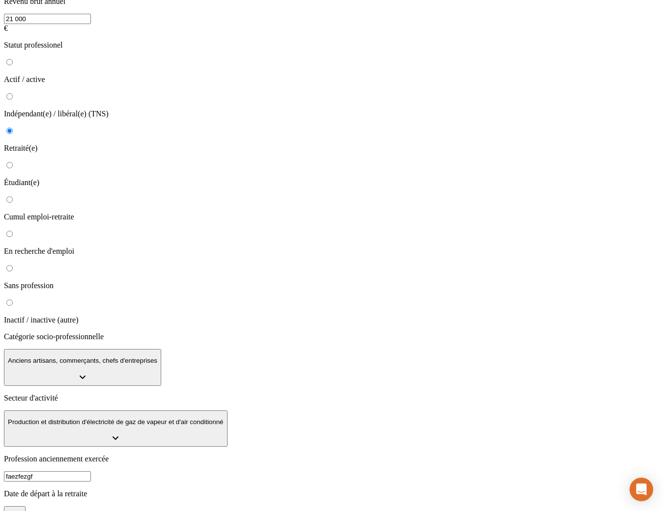
drag, startPoint x: 306, startPoint y: 442, endPoint x: 314, endPoint y: 442, distance: 8.4
type input "2027"
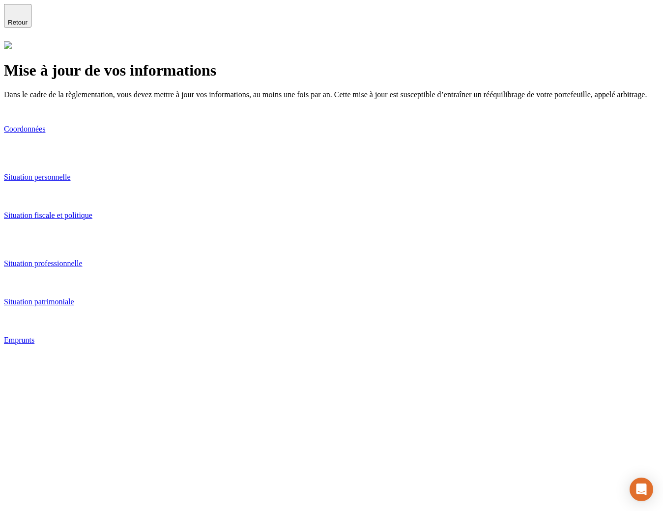
click at [230, 298] on p "Situation patrimoniale" at bounding box center [331, 302] width 655 height 9
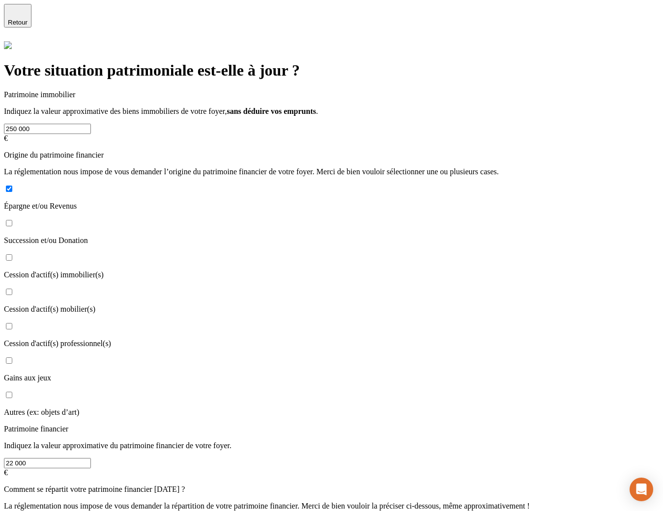
click at [12, 226] on input "Succession et/ou Donation" at bounding box center [9, 223] width 6 height 6
checkbox input "true"
click at [12, 255] on input "Cession d'actif(s) immobilier(s)" at bounding box center [9, 258] width 6 height 6
checkbox input "true"
click at [12, 289] on input "Cession d'actif(s) mobilier(s)" at bounding box center [9, 292] width 6 height 6
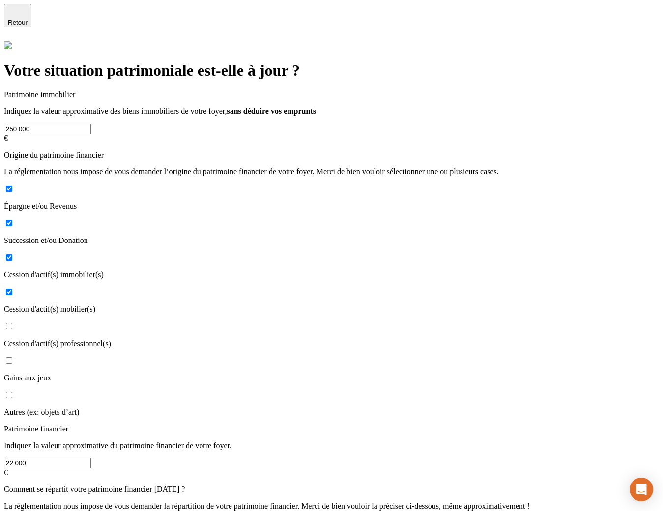
checkbox input "true"
click at [91, 134] on input "250 000" at bounding box center [47, 129] width 87 height 10
type input "280 000"
click at [91, 458] on input "22 000" at bounding box center [47, 463] width 87 height 10
type input "25 000"
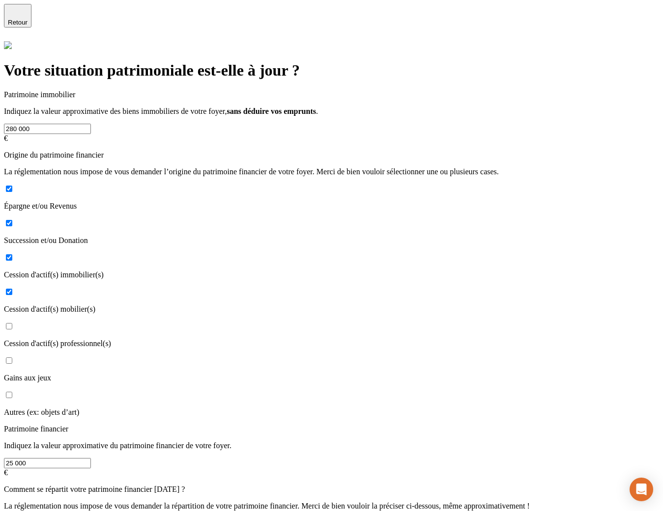
click at [147, 382] on div "Votre situation patrimoniale est-elle à jour ? Patrimoine immobilier Indiquez l…" at bounding box center [331, 370] width 655 height 658
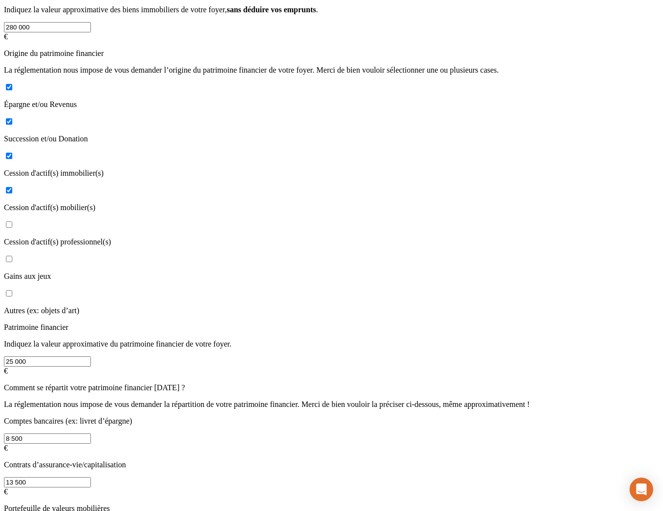
scroll to position [139, 0]
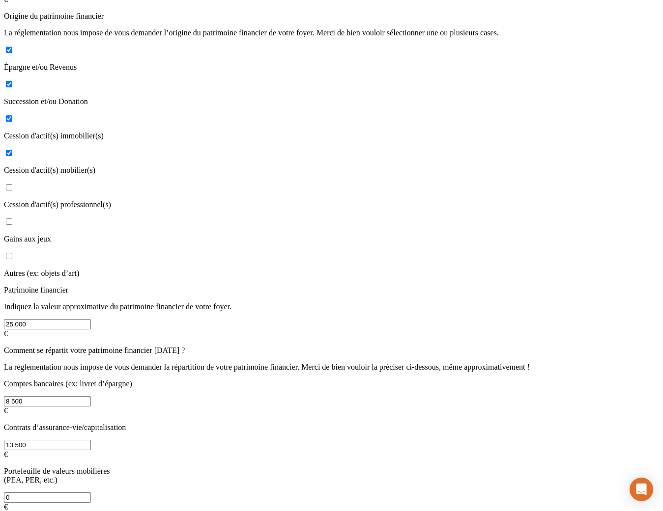
drag, startPoint x: 199, startPoint y: 402, endPoint x: 188, endPoint y: 402, distance: 11.3
click at [91, 493] on input "0" at bounding box center [47, 498] width 87 height 10
type input "3 000"
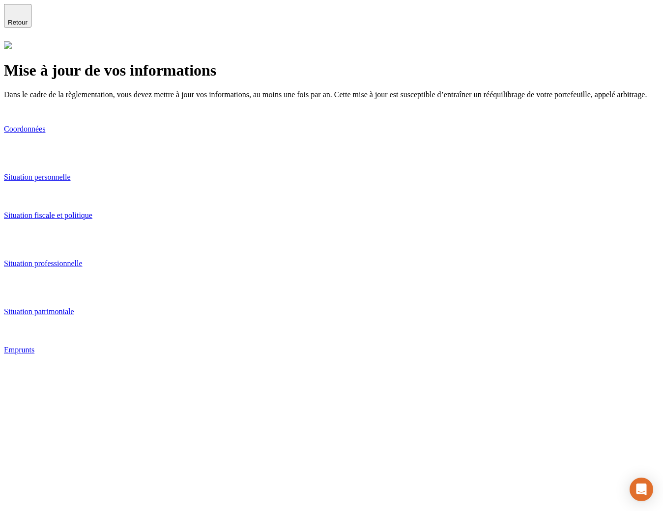
click at [230, 346] on p "Emprunts" at bounding box center [331, 350] width 655 height 9
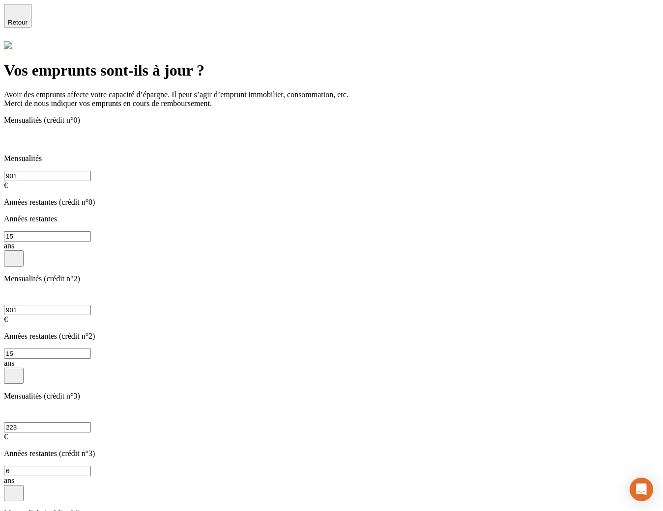
click at [20, 487] on icon "button" at bounding box center [14, 493] width 12 height 12
click at [20, 369] on icon "button" at bounding box center [14, 375] width 12 height 12
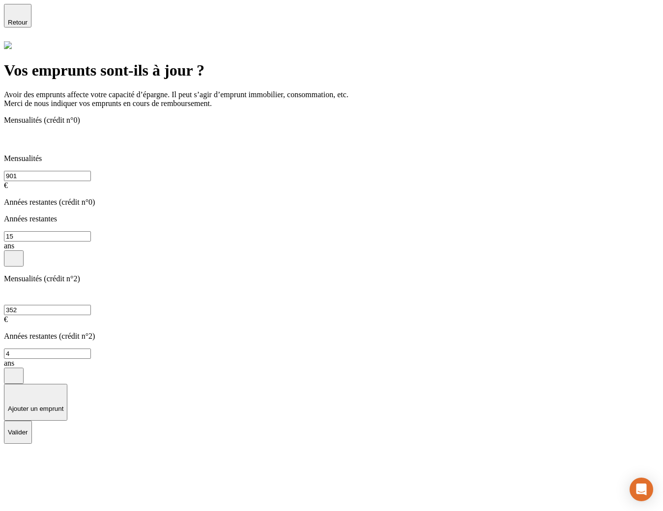
click at [28, 429] on p "Valider" at bounding box center [18, 432] width 20 height 7
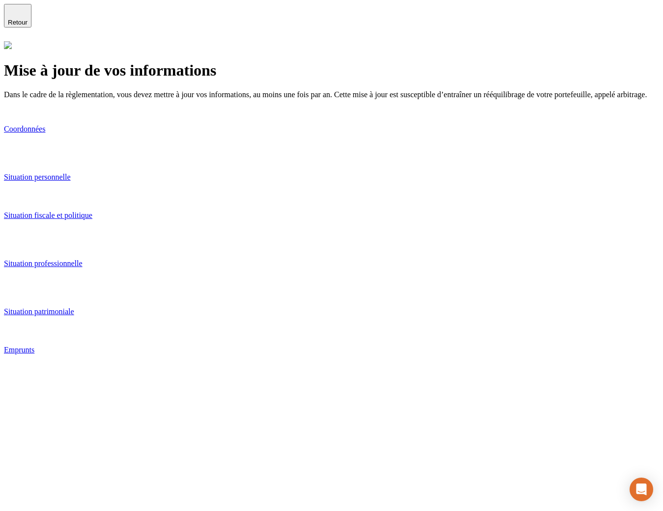
click at [218, 346] on p "Emprunts" at bounding box center [331, 350] width 655 height 9
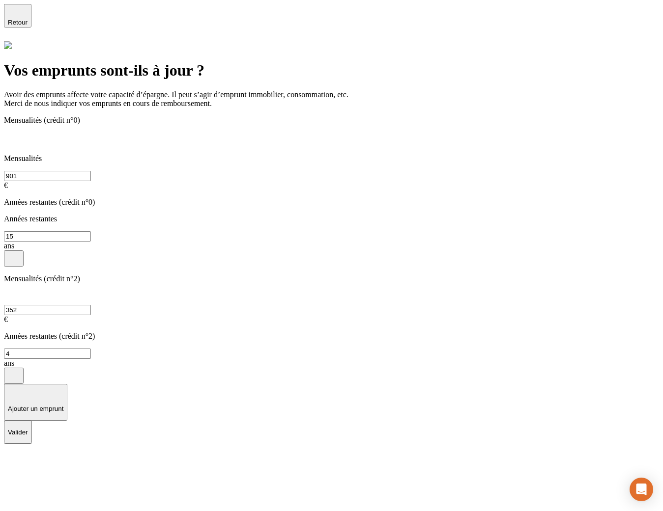
click at [28, 429] on p "Valider" at bounding box center [18, 432] width 20 height 7
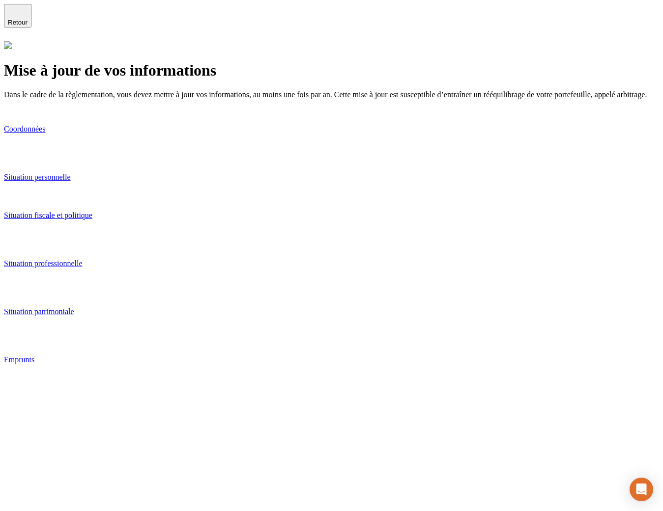
click at [221, 220] on p "Situation fiscale et politique" at bounding box center [331, 215] width 655 height 9
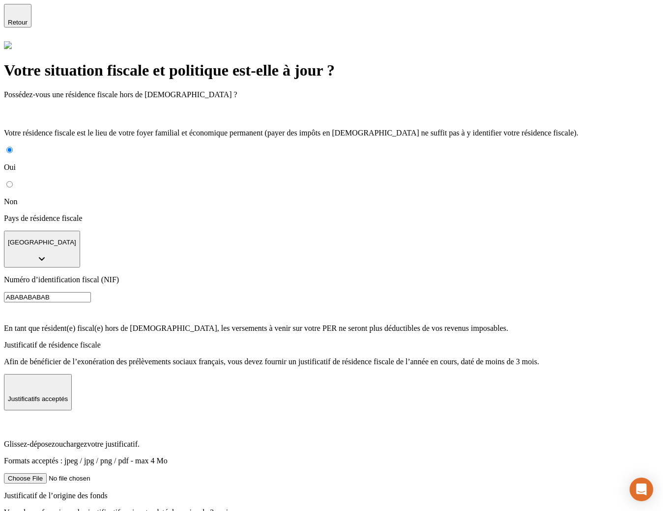
click at [140, 440] on span "Glissez-déposez ou chargez votre justificatif." at bounding box center [72, 444] width 136 height 8
click at [128, 474] on input "Glissez-déposez ou chargez votre justificatif. Formats acceptés : jpeg / jpg / …" at bounding box center [66, 479] width 124 height 10
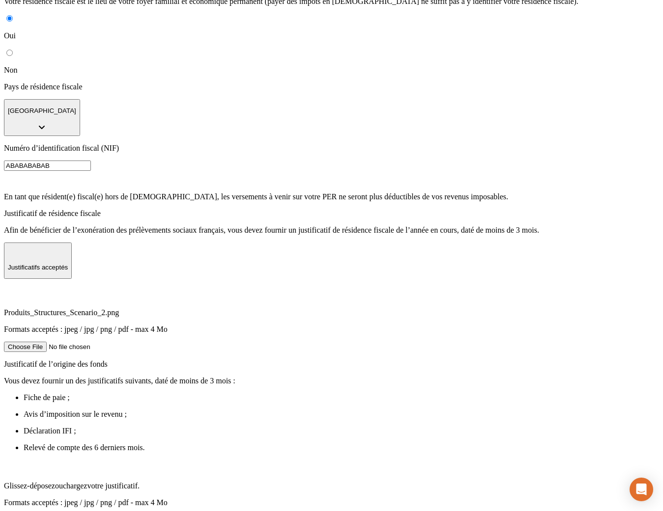
scroll to position [199, 0]
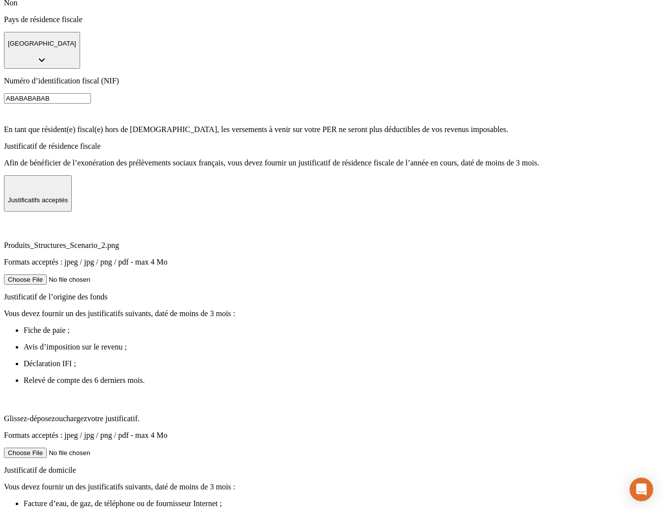
click at [378, 431] on p "Formats acceptés : jpeg / jpg / png / pdf - max 4 Mo" at bounding box center [331, 435] width 655 height 9
click at [128, 448] on input "Glissez-déposez ou chargez votre justificatif. Formats acceptés : jpeg / jpg / …" at bounding box center [66, 453] width 124 height 10
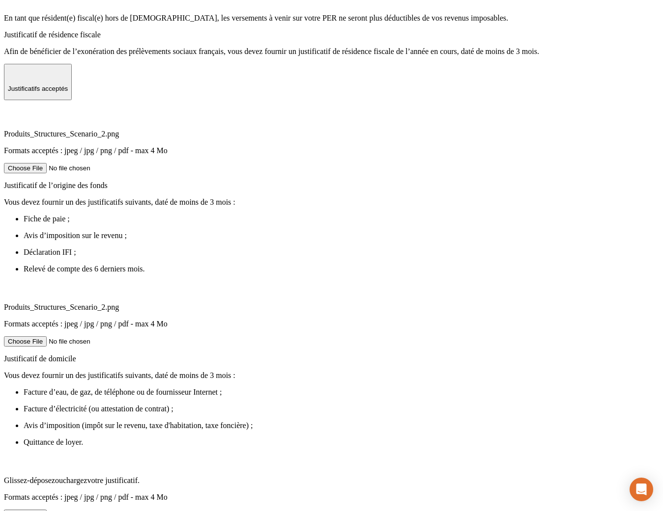
scroll to position [362, 0]
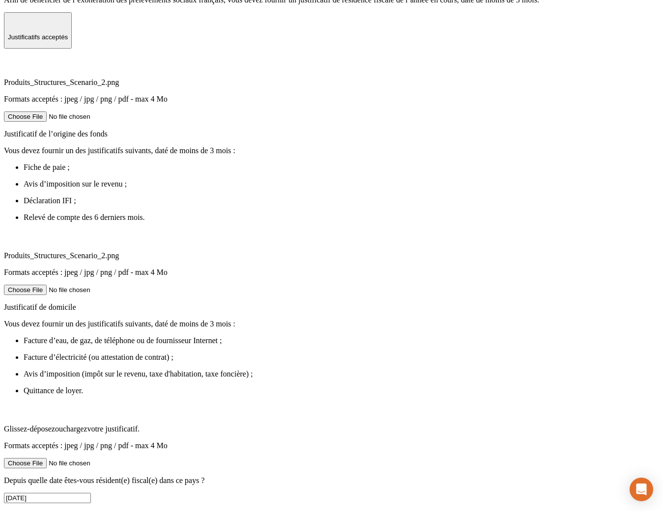
click at [362, 403] on label "Glissez-déposez ou chargez votre justificatif. Formats acceptés : jpeg / jpg / …" at bounding box center [331, 435] width 655 height 64
click at [128, 458] on input "Glissez-déposez ou chargez votre justificatif. Formats acceptés : jpeg / jpg / …" at bounding box center [66, 463] width 124 height 10
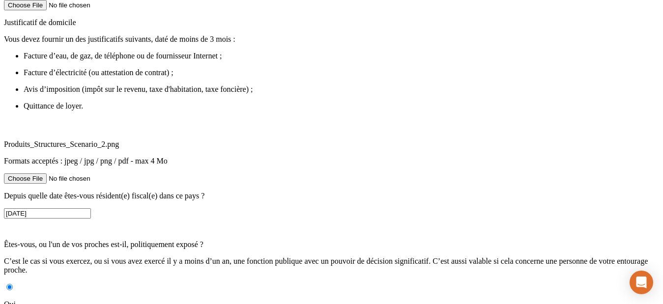
scroll to position [676, 0]
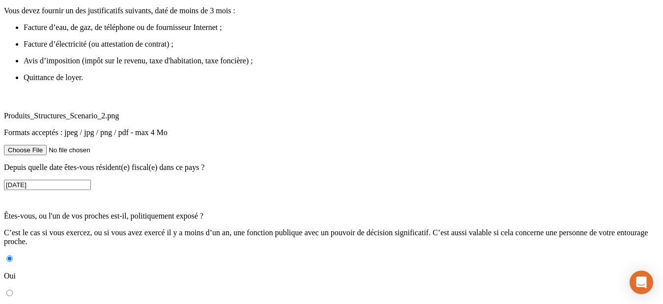
radio input "true"
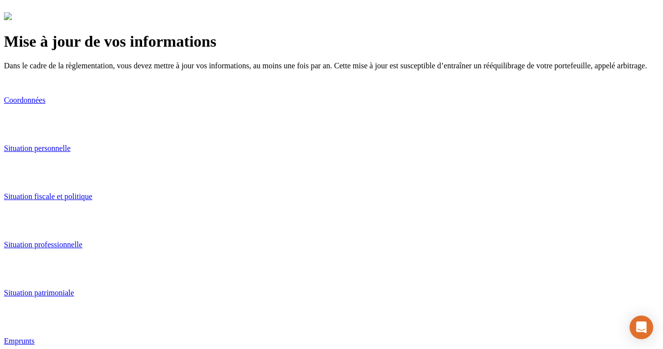
scroll to position [59, 0]
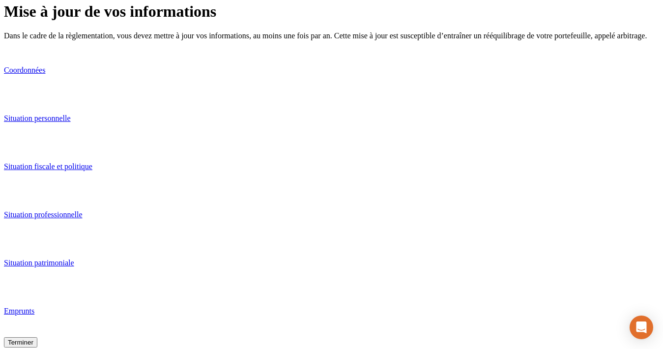
click at [33, 339] on div "Terminer" at bounding box center [21, 342] width 26 height 7
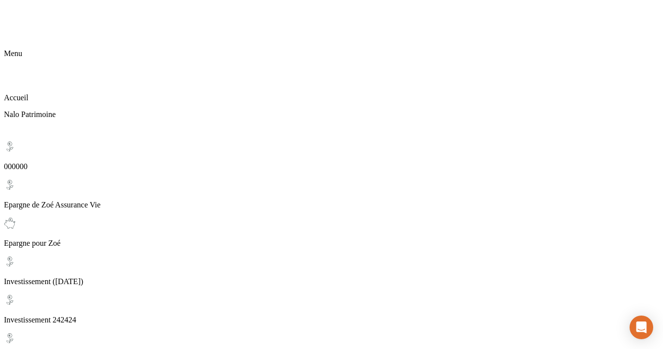
scroll to position [151, 0]
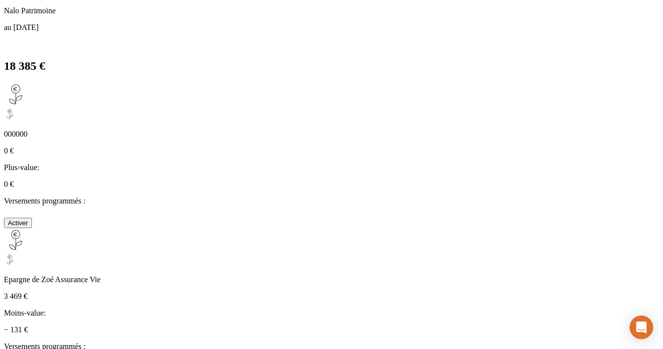
scroll to position [460, 0]
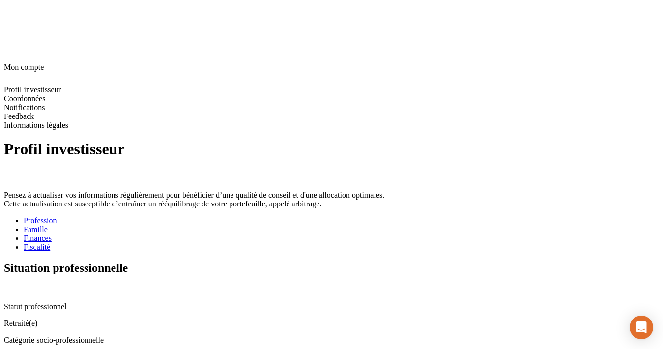
scroll to position [37, 0]
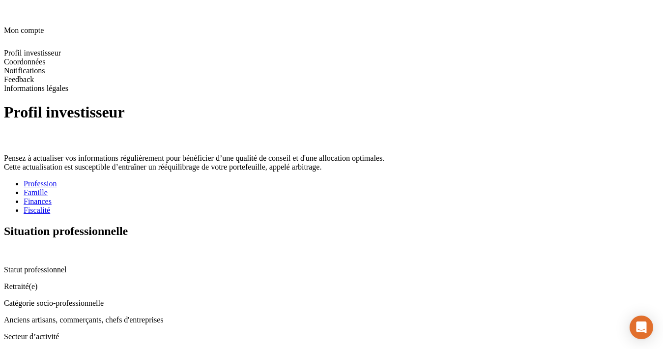
click at [12, 248] on icon at bounding box center [8, 252] width 8 height 8
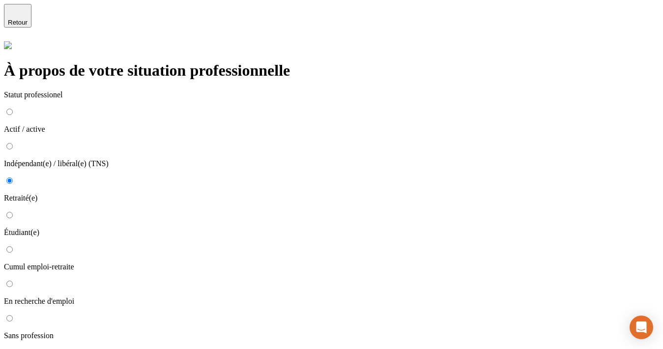
click at [229, 125] on p "Actif / active" at bounding box center [331, 129] width 655 height 9
click at [13, 109] on input "Actif / active" at bounding box center [9, 112] width 6 height 6
radio input "true"
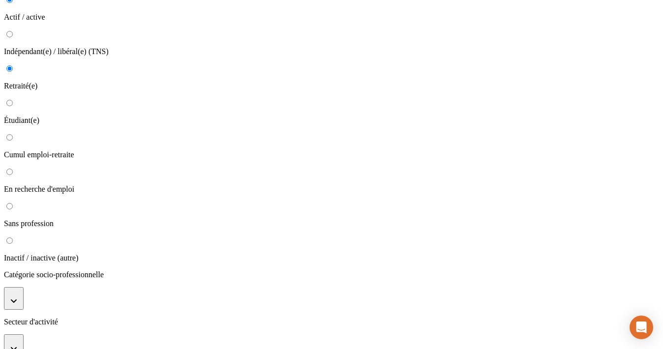
scroll to position [140, 0]
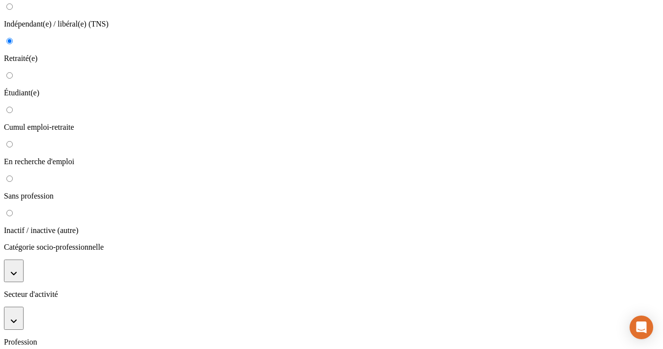
click at [24, 259] on button "button" at bounding box center [14, 270] width 20 height 23
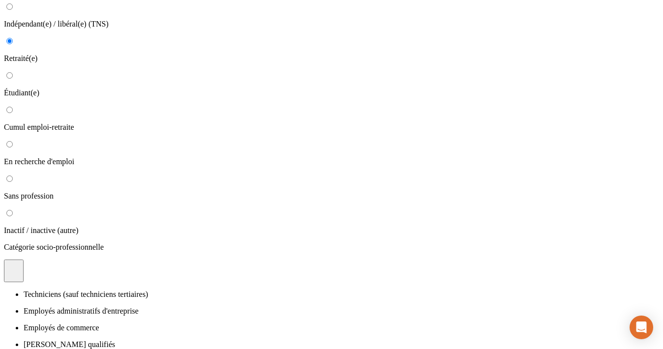
click at [224, 307] on li "Employés administratifs d'entreprise" at bounding box center [341, 311] width 635 height 9
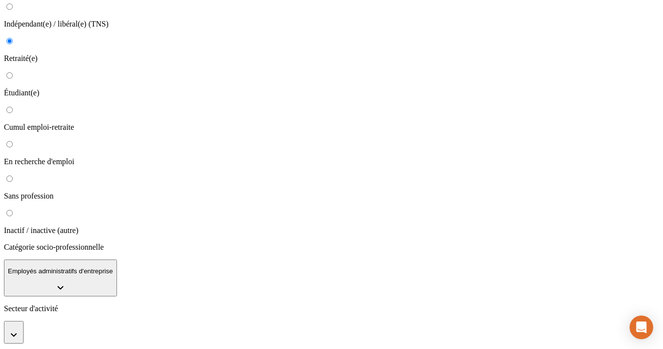
click at [24, 321] on button "button" at bounding box center [14, 332] width 20 height 23
type input "DZJ dzfzfj dzjlkfz"
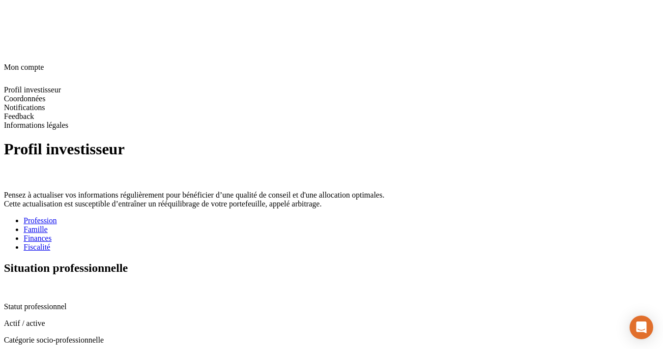
click at [238, 225] on div "Famille" at bounding box center [341, 229] width 635 height 9
click at [11, 285] on icon at bounding box center [7, 288] width 6 height 6
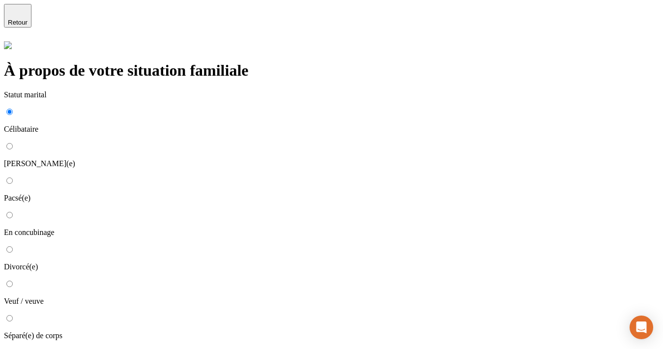
click at [205, 159] on p "Marié(e)" at bounding box center [331, 163] width 655 height 9
click at [13, 143] on input "Marié(e)" at bounding box center [9, 146] width 6 height 6
radio input "true"
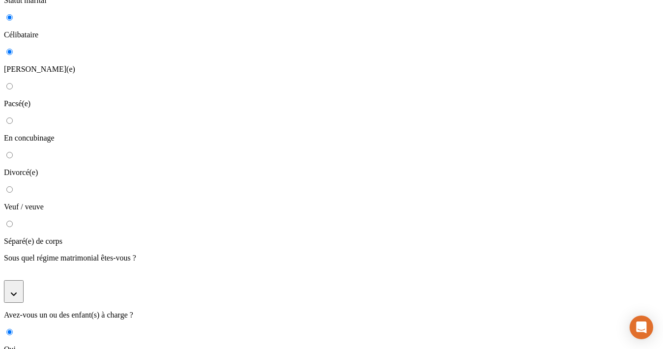
scroll to position [107, 0]
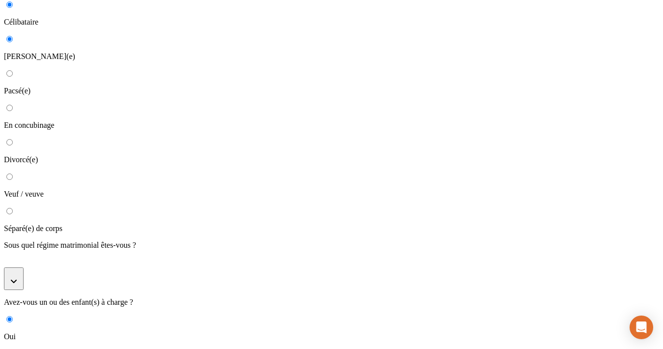
click at [24, 267] on button "button" at bounding box center [14, 278] width 20 height 23
click at [214, 331] on li "Séparation de biens" at bounding box center [341, 335] width 635 height 9
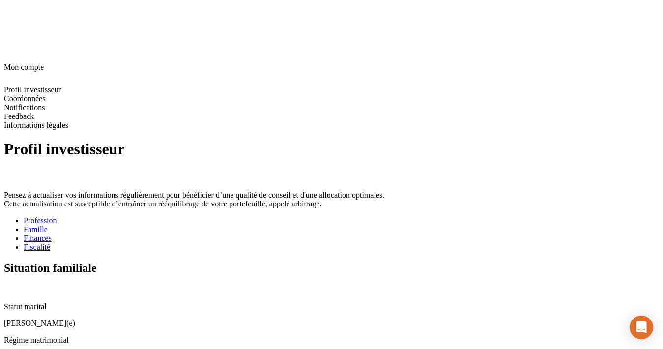
scroll to position [45, 0]
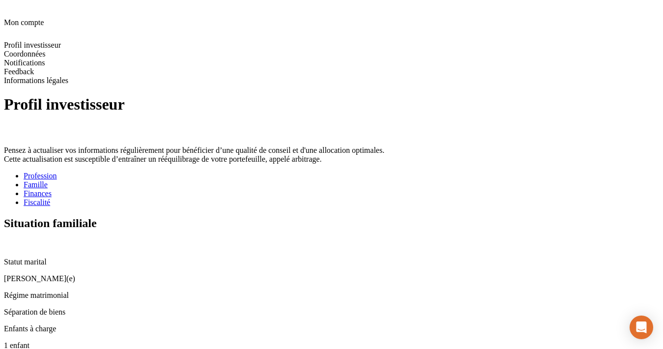
click at [190, 171] on div "Profession" at bounding box center [341, 175] width 635 height 9
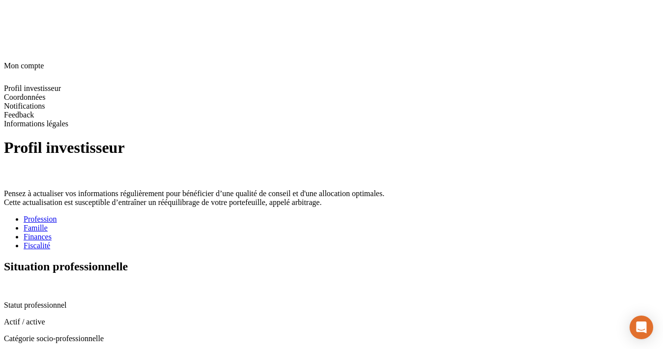
click at [303, 232] on div "Finances" at bounding box center [341, 236] width 635 height 9
click at [12, 283] on icon at bounding box center [8, 287] width 8 height 8
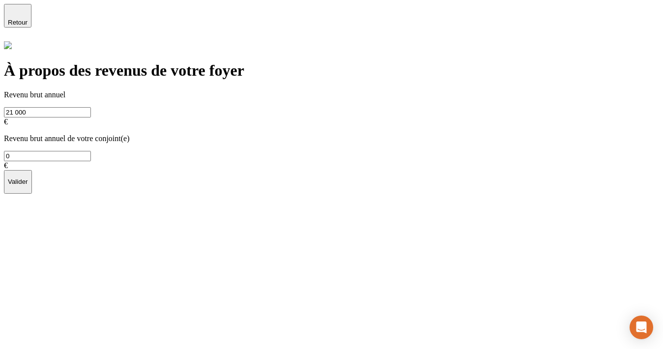
click at [28, 19] on span "Retour" at bounding box center [18, 22] width 20 height 7
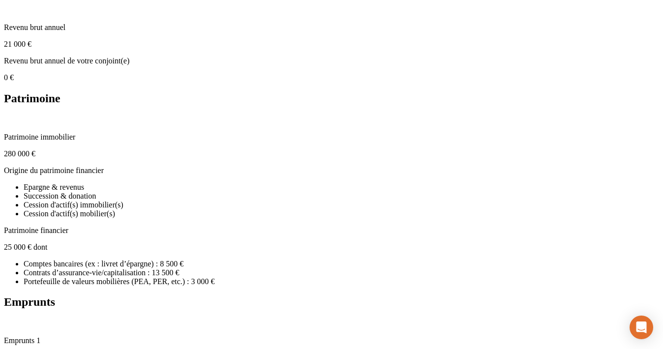
scroll to position [281, 0]
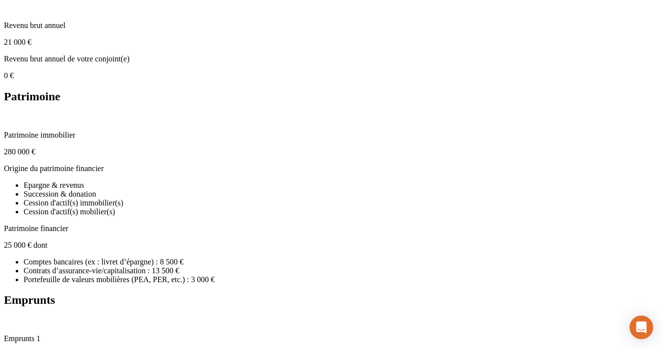
click at [12, 316] on icon at bounding box center [8, 320] width 8 height 8
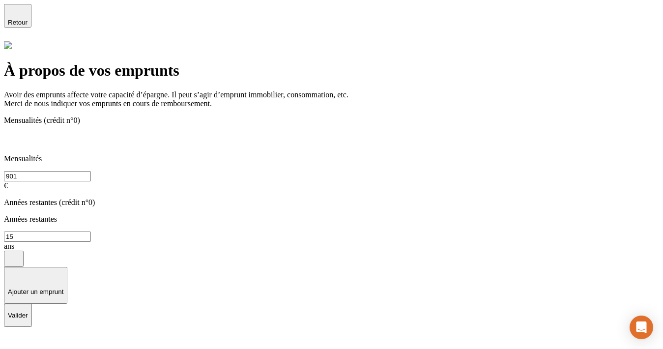
click at [32, 304] on button "Valider" at bounding box center [18, 316] width 28 height 24
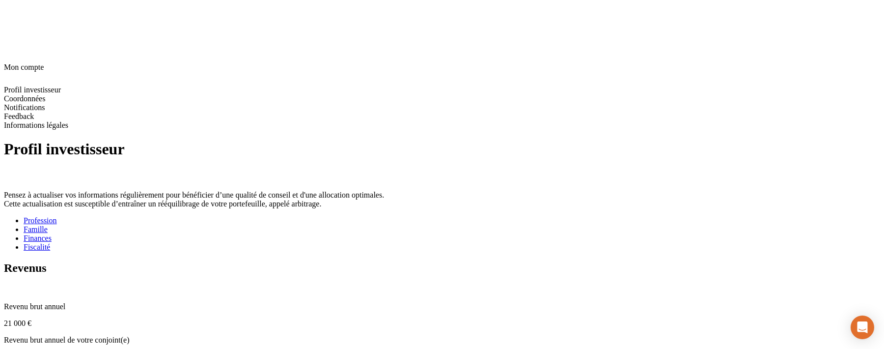
click at [391, 140] on h1 "Profil investisseur" at bounding box center [442, 149] width 877 height 18
click at [24, 252] on span at bounding box center [24, 252] width 0 height 0
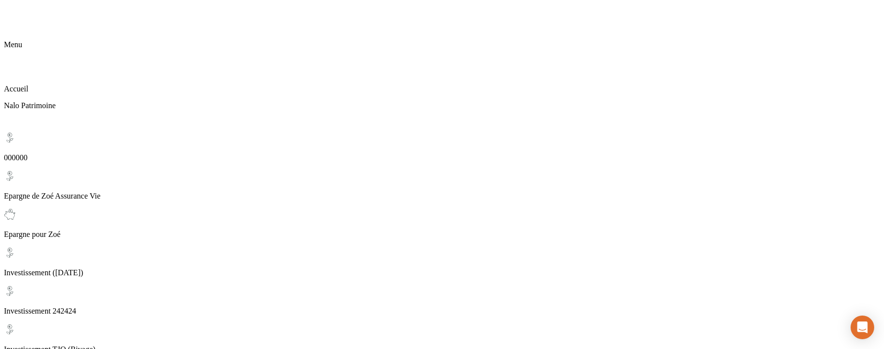
scroll to position [18, 0]
